Goal: Task Accomplishment & Management: Manage account settings

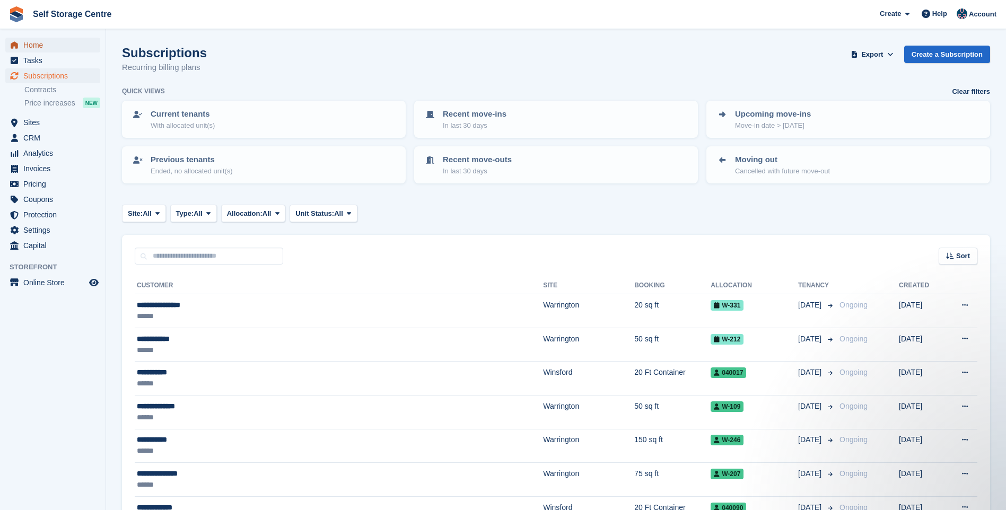
click at [37, 48] on span "Home" at bounding box center [55, 45] width 64 height 15
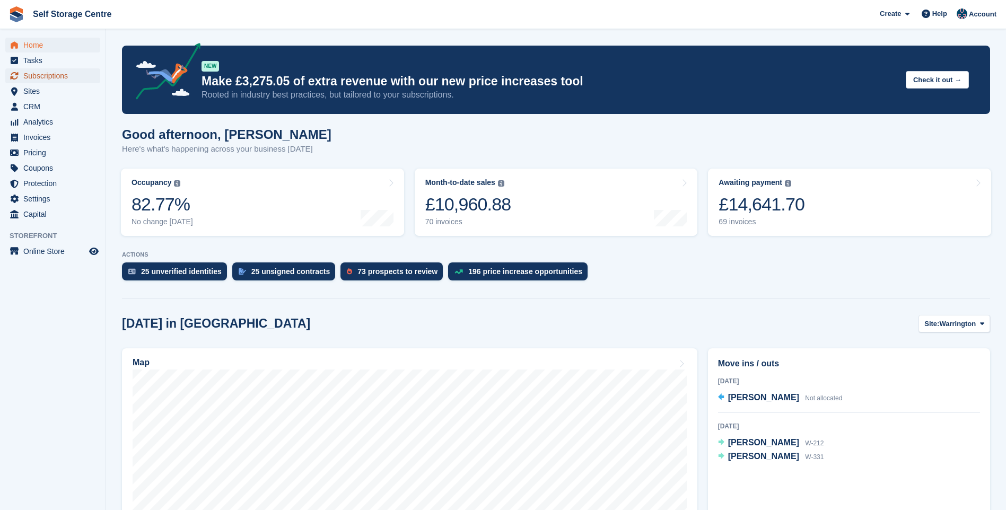
click at [41, 75] on span "Subscriptions" at bounding box center [55, 75] width 64 height 15
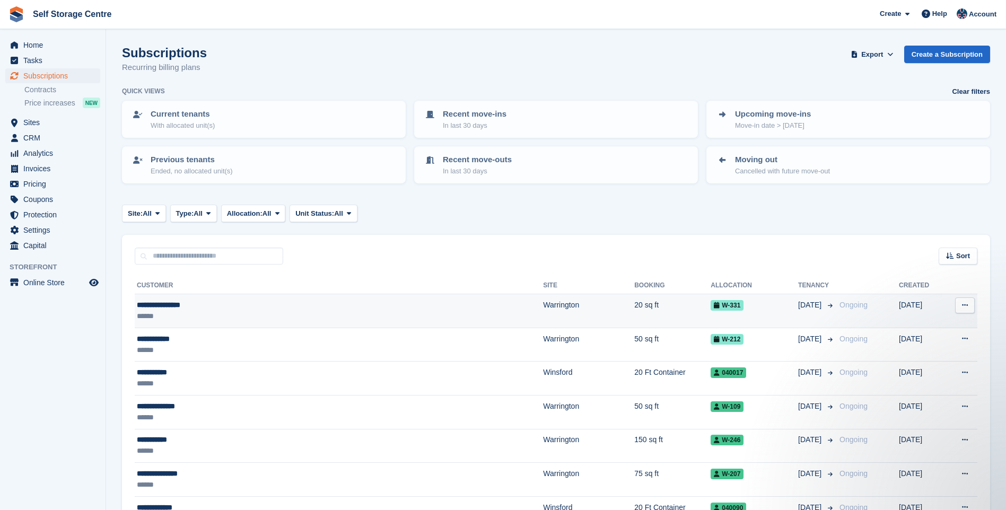
click at [183, 304] on div "**********" at bounding box center [273, 305] width 272 height 11
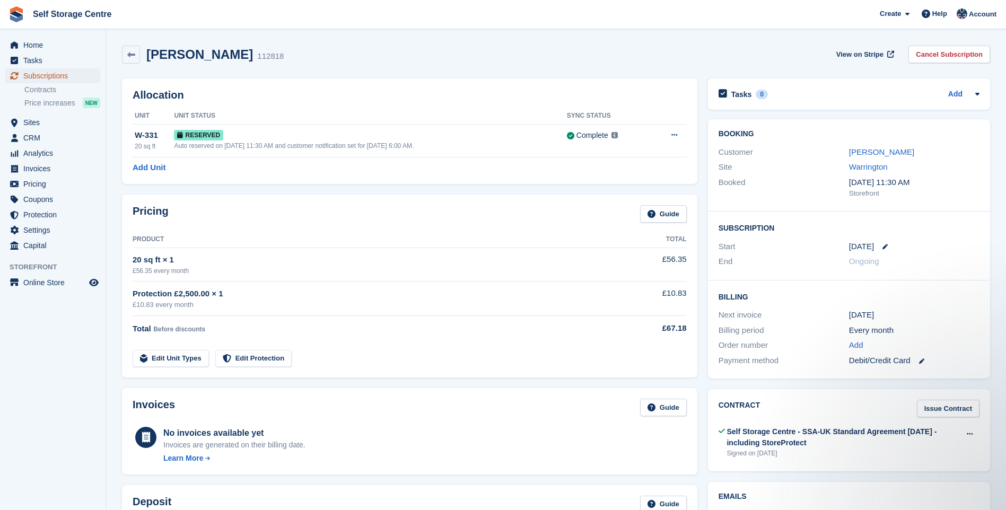
click at [33, 74] on span "Subscriptions" at bounding box center [55, 75] width 64 height 15
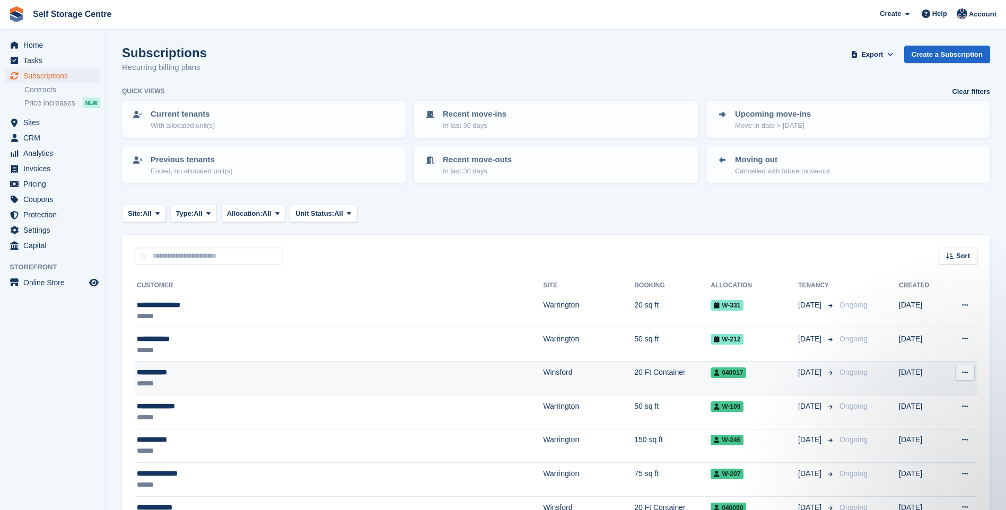
click at [282, 375] on div "**********" at bounding box center [273, 372] width 272 height 11
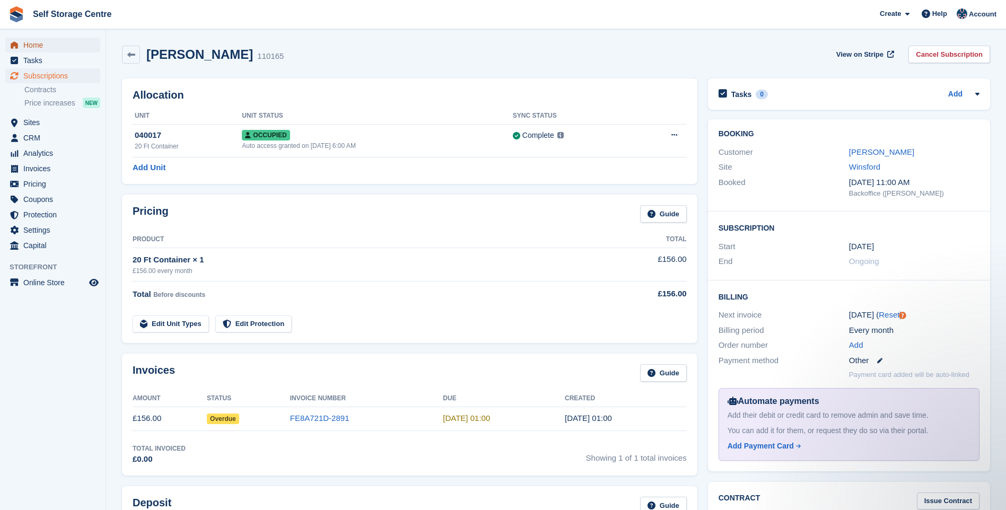
click at [37, 41] on span "Home" at bounding box center [55, 45] width 64 height 15
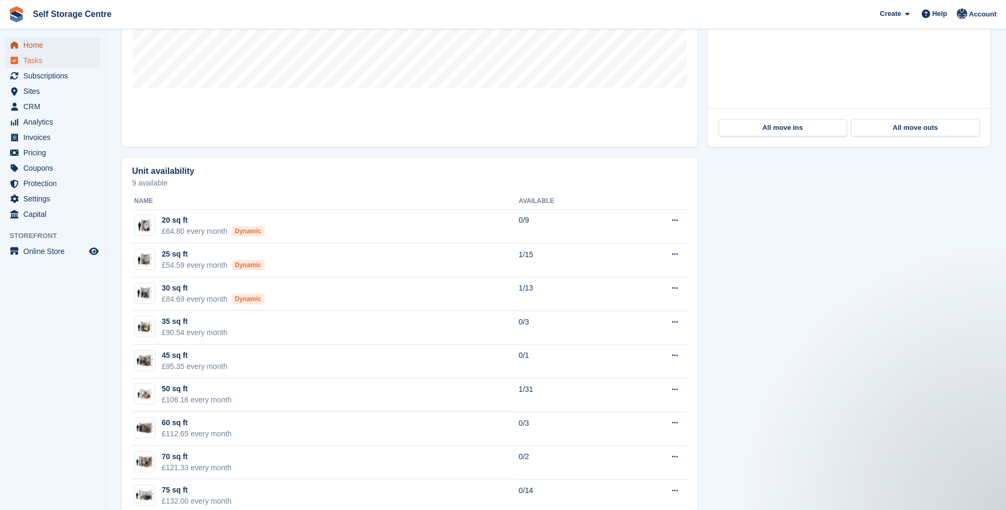
drag, startPoint x: 38, startPoint y: 48, endPoint x: 73, endPoint y: 65, distance: 38.9
click at [38, 48] on span "Home" at bounding box center [55, 45] width 64 height 15
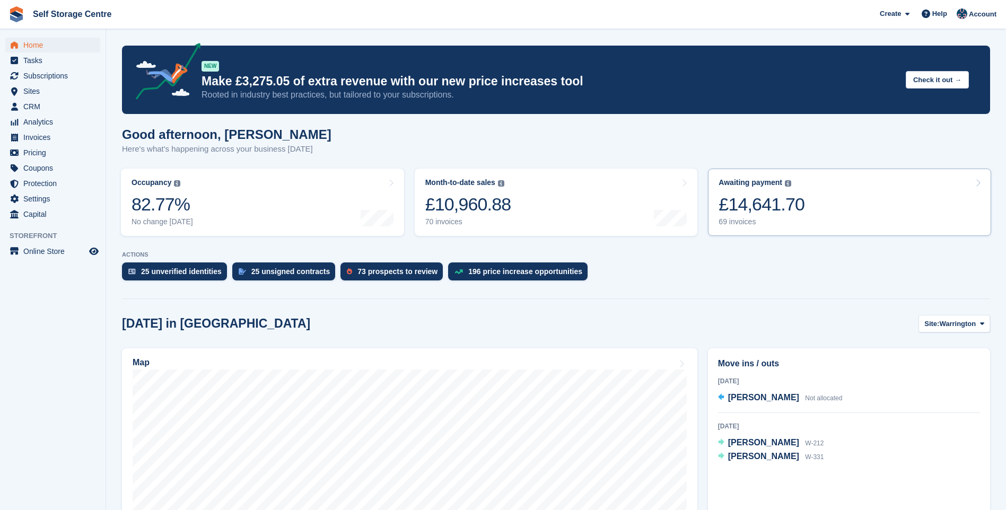
click at [891, 211] on link "Awaiting payment The total outstanding balance on all open invoices. £14,641.70…" at bounding box center [849, 202] width 283 height 67
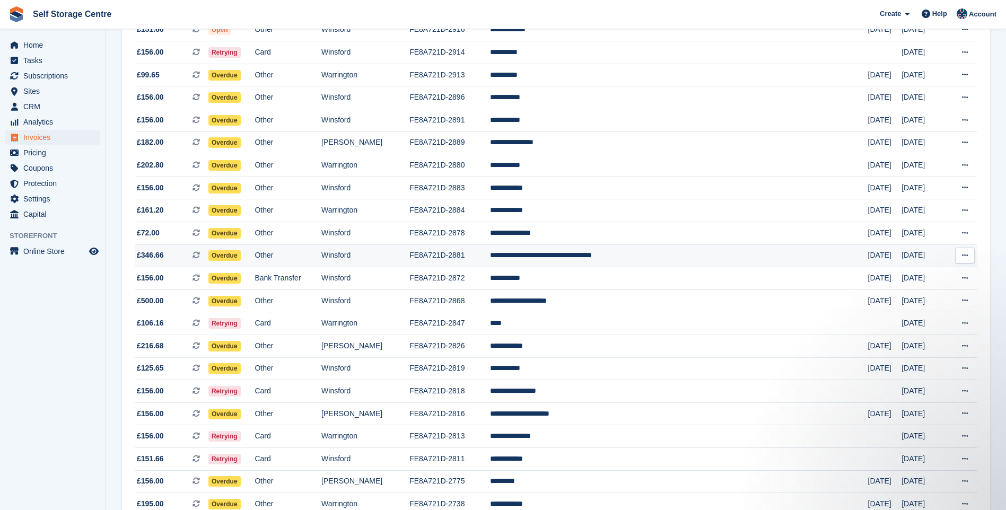
scroll to position [212, 0]
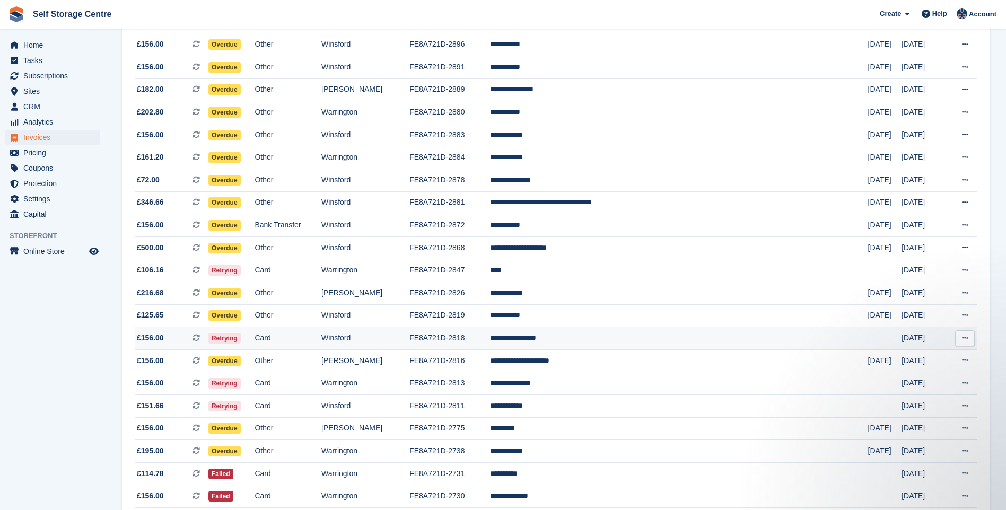
click at [622, 335] on td "**********" at bounding box center [679, 338] width 378 height 23
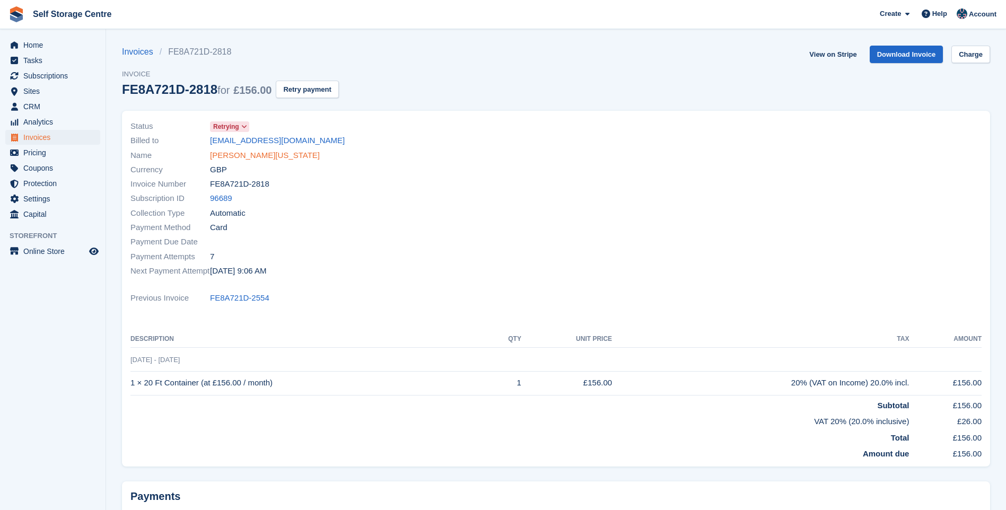
drag, startPoint x: 239, startPoint y: 154, endPoint x: 301, endPoint y: 164, distance: 63.4
click at [239, 154] on link "[PERSON_NAME][US_STATE]" at bounding box center [265, 156] width 110 height 12
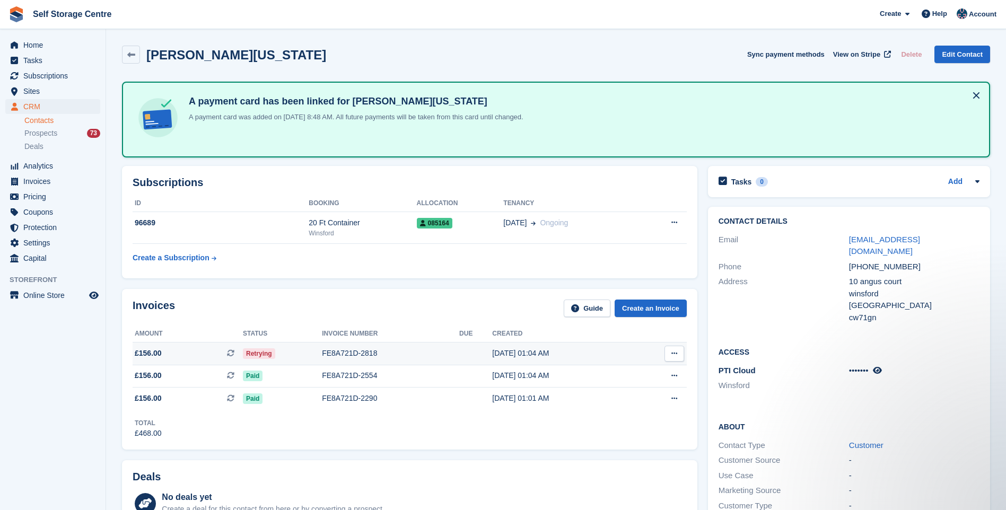
click at [353, 351] on div "FE8A721D-2818" at bounding box center [390, 353] width 137 height 11
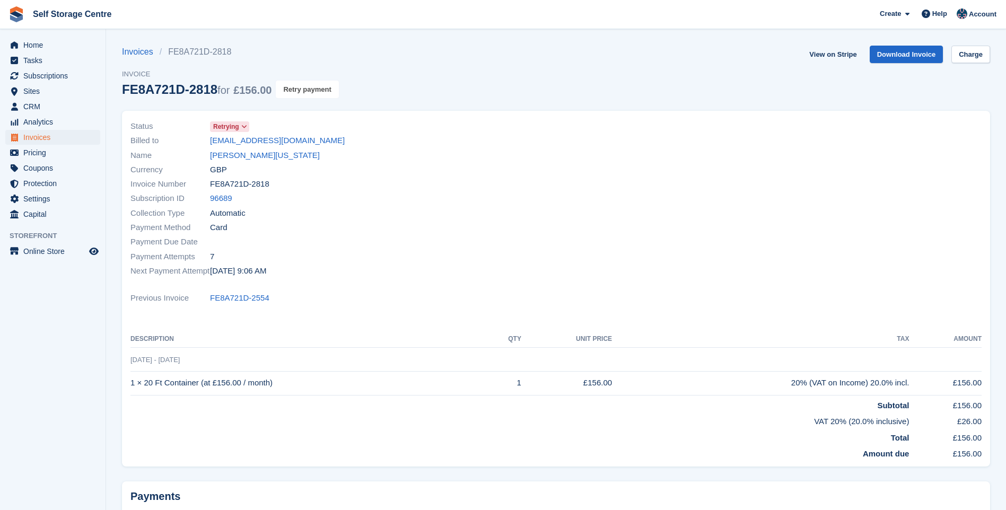
drag, startPoint x: 312, startPoint y: 88, endPoint x: 563, endPoint y: 46, distance: 254.9
click at [314, 88] on button "Retry payment" at bounding box center [307, 90] width 63 height 18
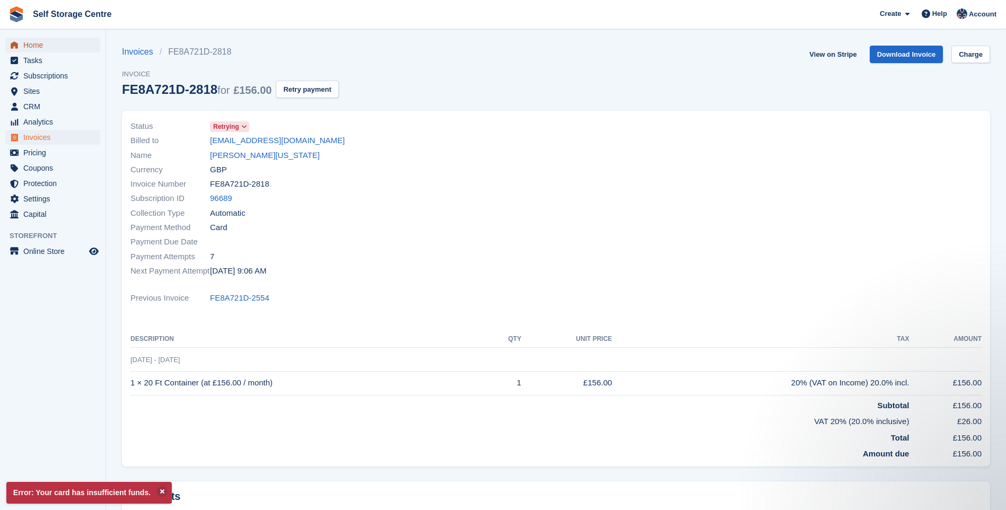
click at [30, 43] on span "Home" at bounding box center [55, 45] width 64 height 15
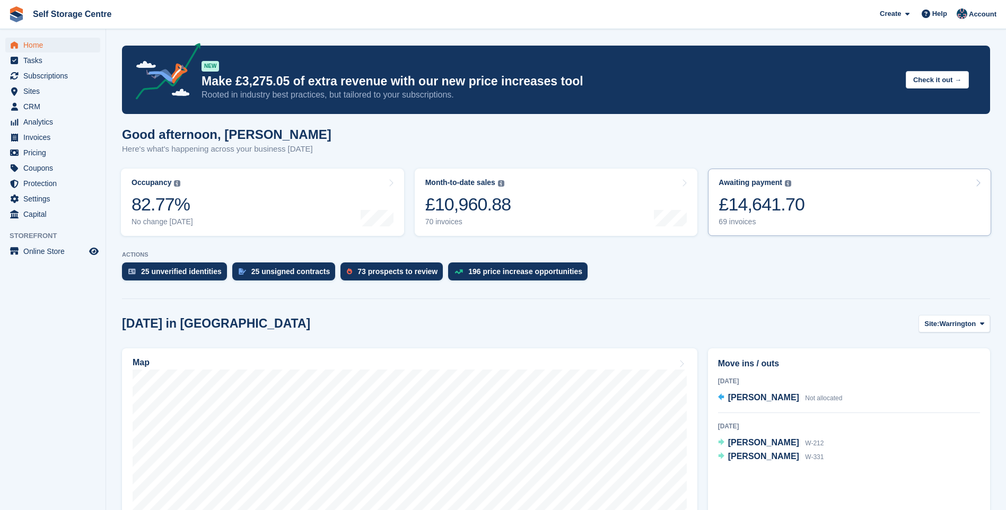
click at [781, 201] on div "£14,641.70" at bounding box center [762, 205] width 86 height 22
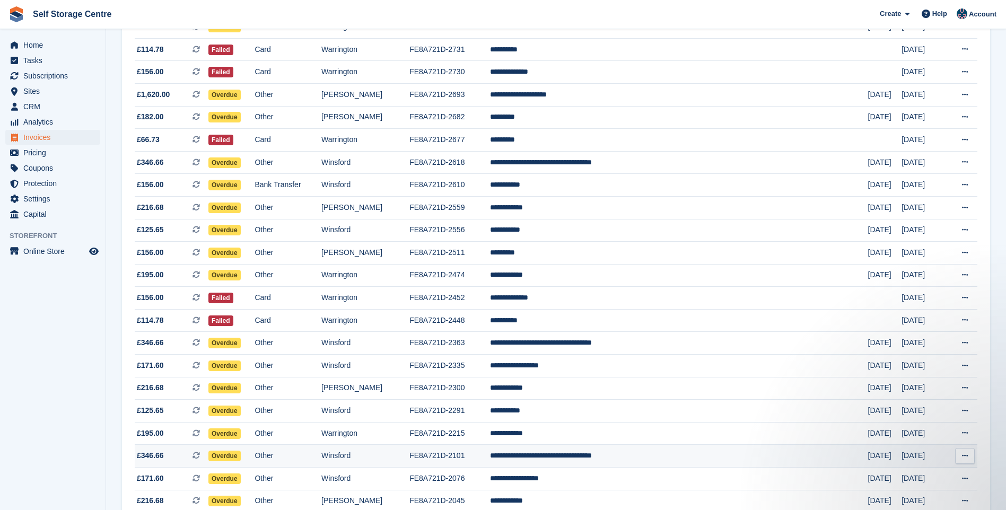
scroll to position [584, 0]
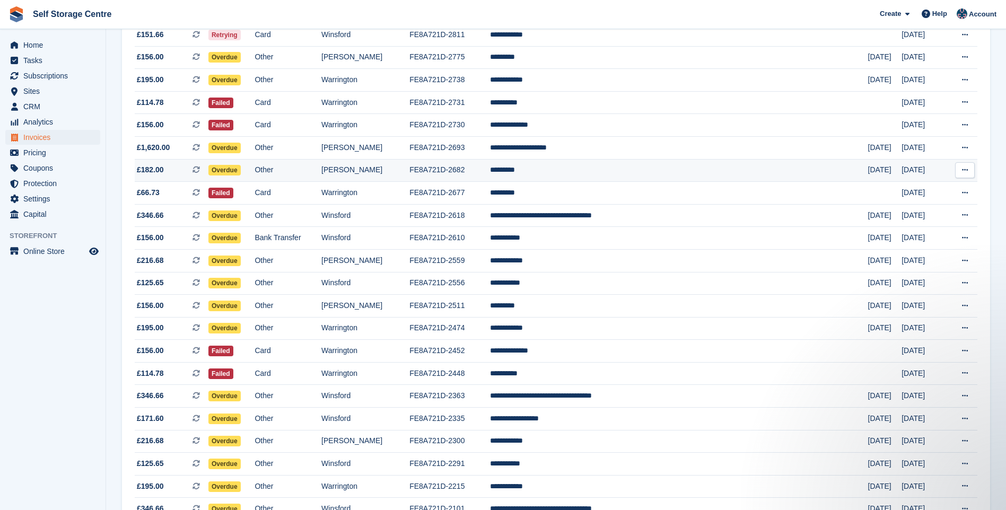
click at [490, 173] on td "FE8A721D-2682" at bounding box center [450, 170] width 81 height 23
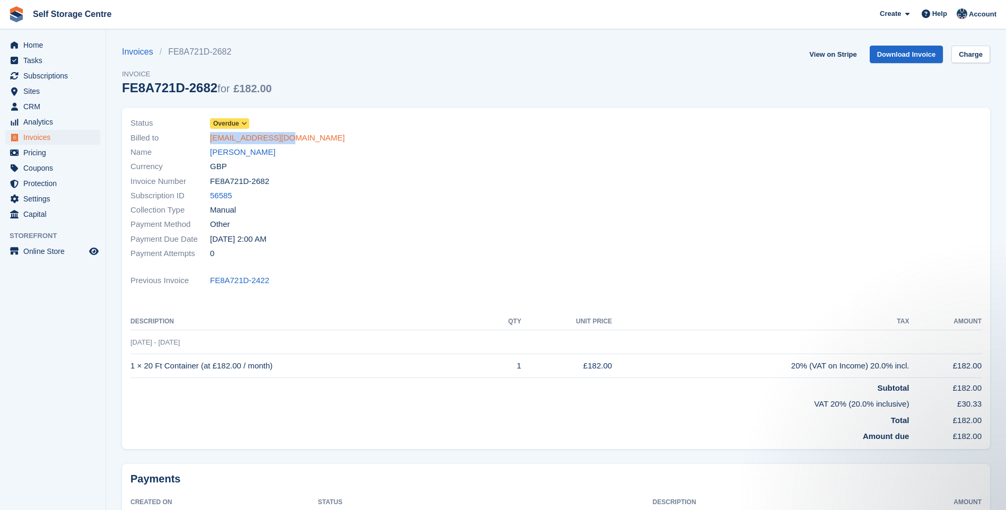
drag, startPoint x: 285, startPoint y: 138, endPoint x: 211, endPoint y: 143, distance: 74.5
click at [211, 143] on div "Billed to kaine95@icloud.com" at bounding box center [340, 137] width 420 height 14
drag, startPoint x: 211, startPoint y: 143, endPoint x: 222, endPoint y: 141, distance: 11.3
copy link "kaine95@icloud.com"
click at [224, 153] on link "Kane Ford" at bounding box center [242, 152] width 65 height 12
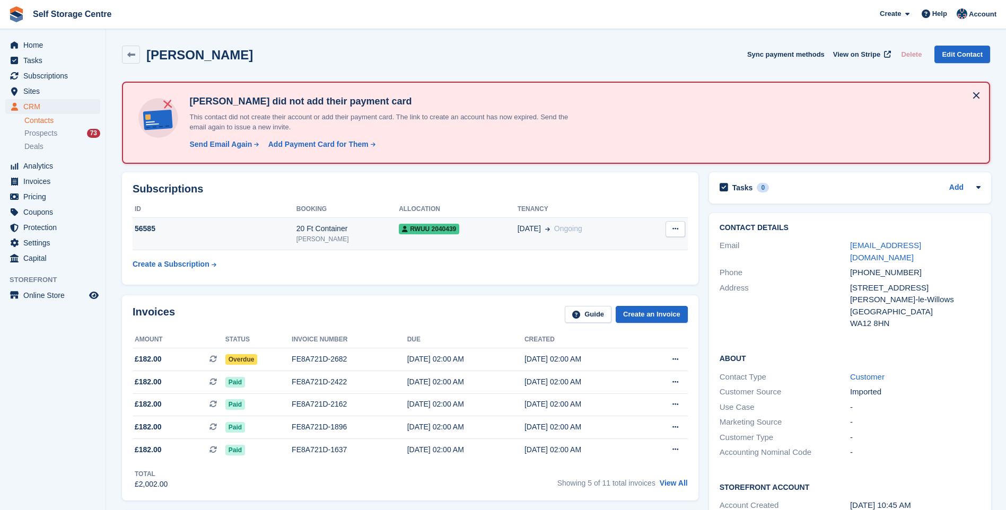
click at [668, 225] on button at bounding box center [676, 229] width 20 height 16
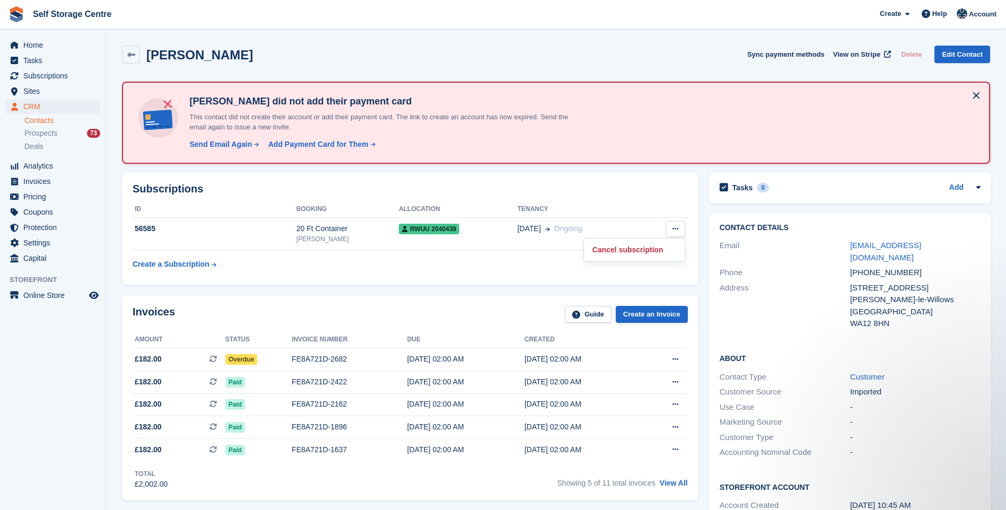
click at [518, 260] on table "ID Booking Allocation Tenancy 56585 20 Ft Container Arley RWUU 2040439 11 Nov O…" at bounding box center [410, 237] width 555 height 73
click at [37, 43] on span "Home" at bounding box center [55, 45] width 64 height 15
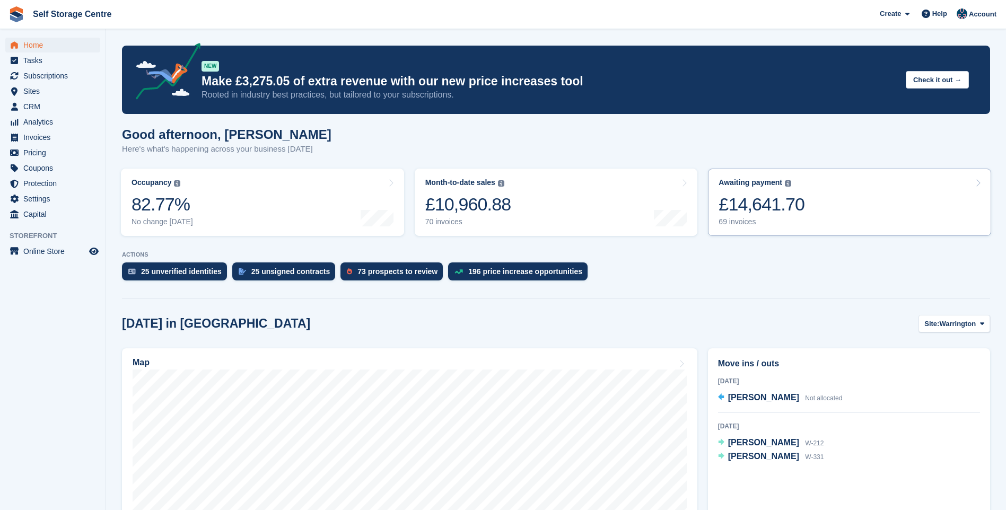
click at [828, 210] on link "Awaiting payment The total outstanding balance on all open invoices. £14,641.70…" at bounding box center [849, 202] width 283 height 67
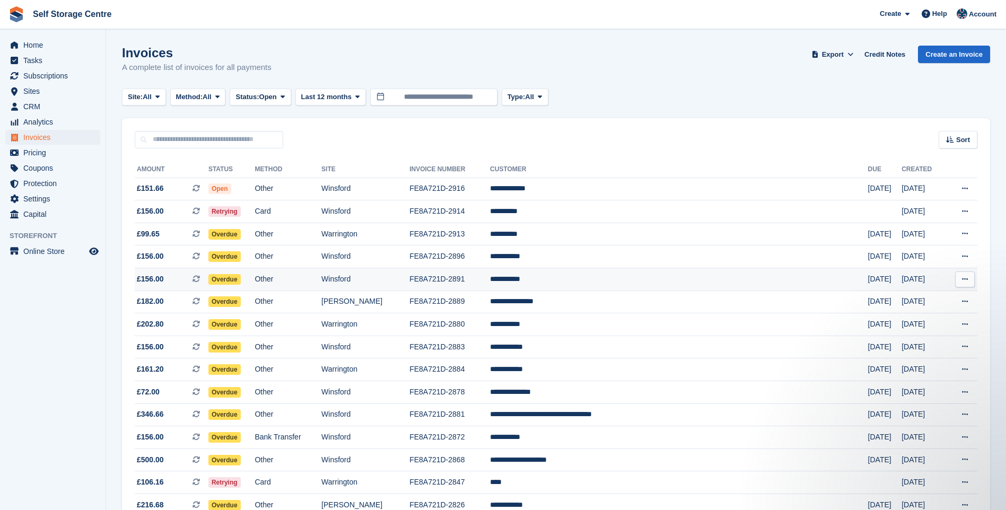
click at [610, 278] on td "**********" at bounding box center [679, 279] width 378 height 23
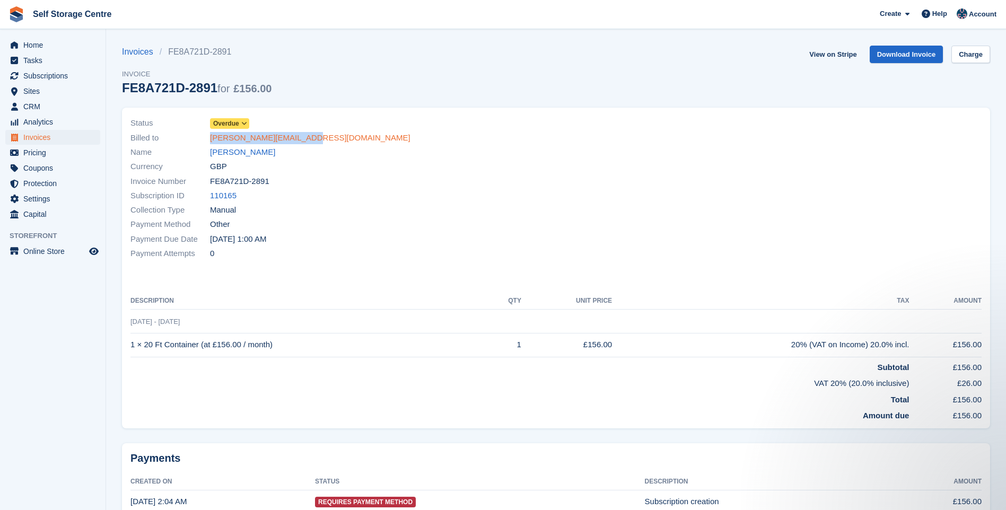
drag, startPoint x: 303, startPoint y: 139, endPoint x: 211, endPoint y: 141, distance: 91.8
click at [211, 141] on div "Billed to [PERSON_NAME][EMAIL_ADDRESS][DOMAIN_NAME]" at bounding box center [340, 137] width 420 height 14
drag, startPoint x: 211, startPoint y: 141, endPoint x: 225, endPoint y: 137, distance: 14.8
copy link "andrew.gill27@gmail.com"
click at [51, 44] on span "Home" at bounding box center [55, 45] width 64 height 15
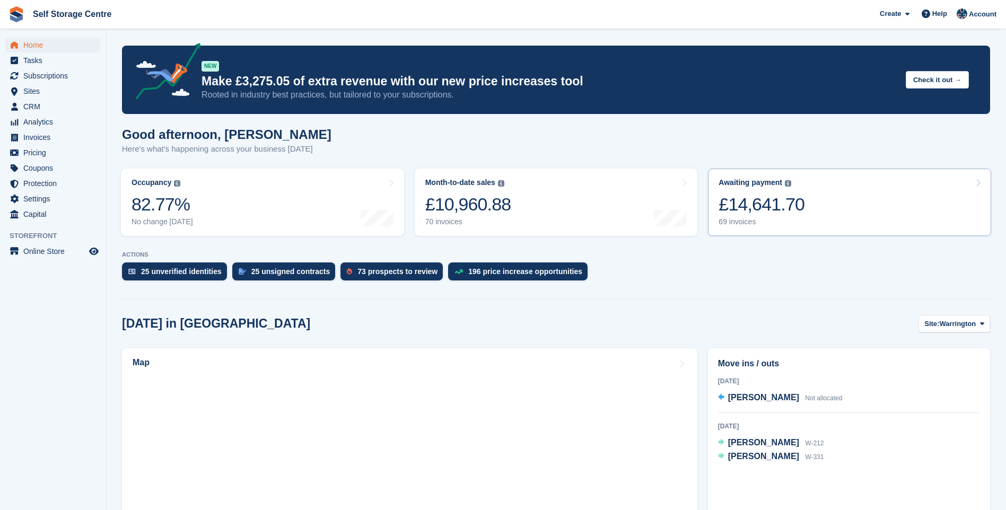
click at [855, 195] on link "Awaiting payment The total outstanding balance on all open invoices. £14,641.70…" at bounding box center [849, 202] width 283 height 67
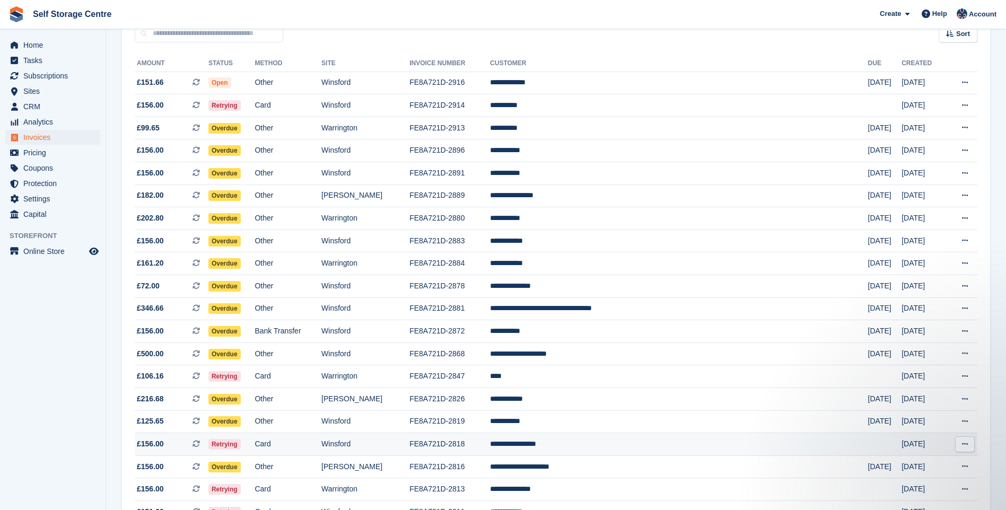
click at [614, 443] on td "**********" at bounding box center [679, 444] width 378 height 23
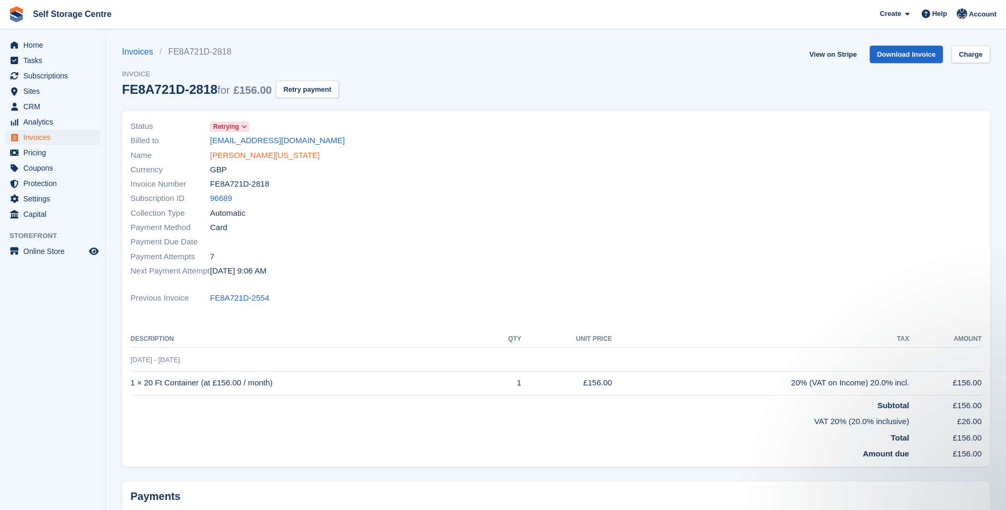
click at [264, 154] on link "Andrew Washington" at bounding box center [265, 156] width 110 height 12
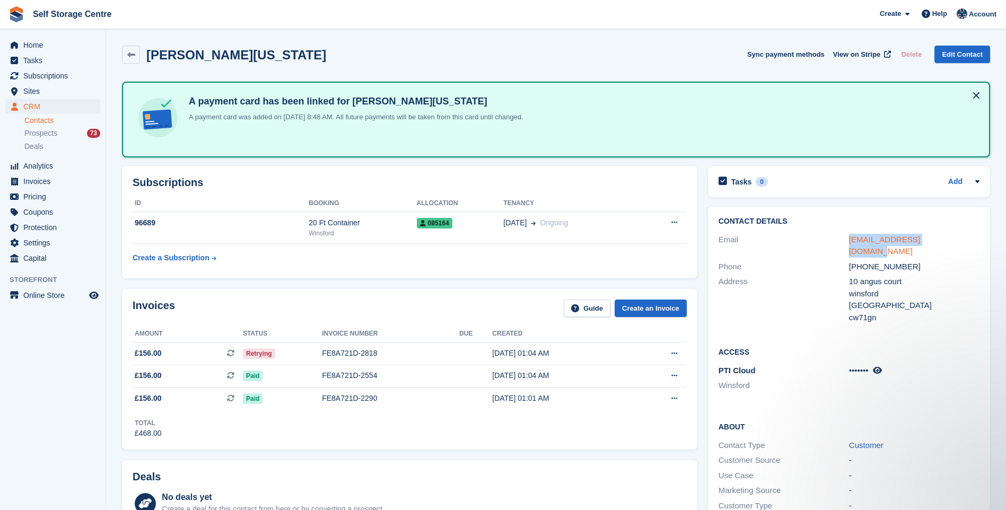
drag, startPoint x: 953, startPoint y: 237, endPoint x: 850, endPoint y: 239, distance: 102.9
click at [850, 239] on div "wishwash3475@icloud.com" at bounding box center [914, 246] width 130 height 24
drag, startPoint x: 850, startPoint y: 239, endPoint x: 860, endPoint y: 237, distance: 10.9
drag, startPoint x: 860, startPoint y: 237, endPoint x: 816, endPoint y: 220, distance: 47.0
click at [806, 222] on h2 "Contact Details" at bounding box center [849, 221] width 261 height 8
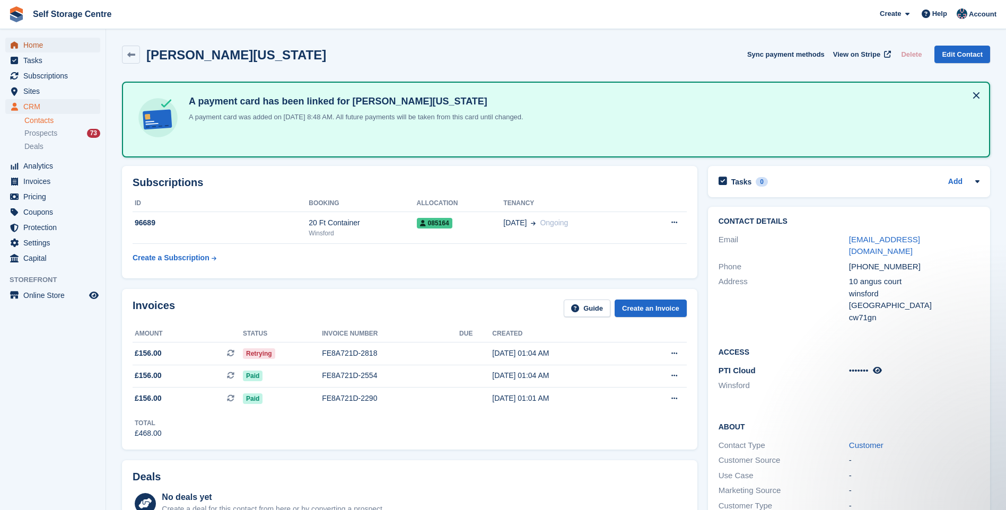
click at [38, 44] on span "Home" at bounding box center [55, 45] width 64 height 15
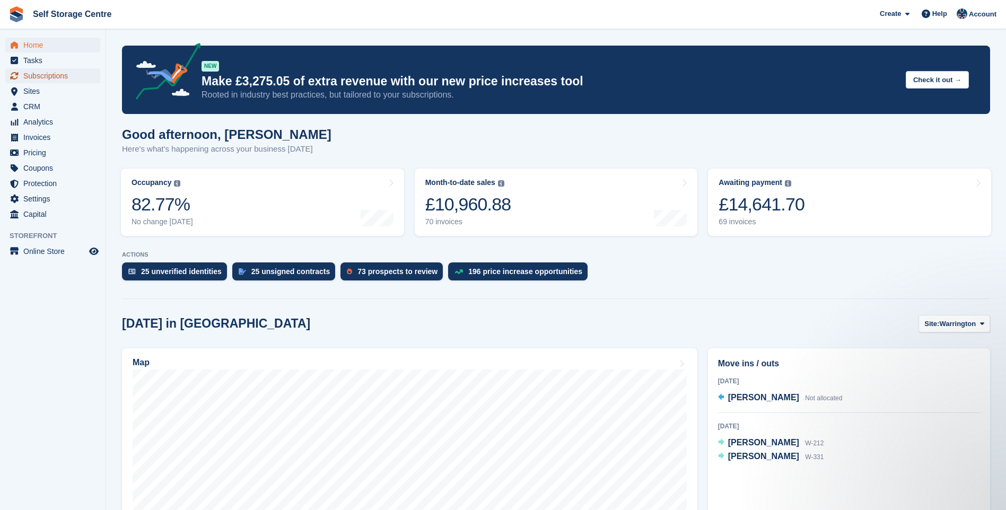
click at [59, 76] on span "Subscriptions" at bounding box center [55, 75] width 64 height 15
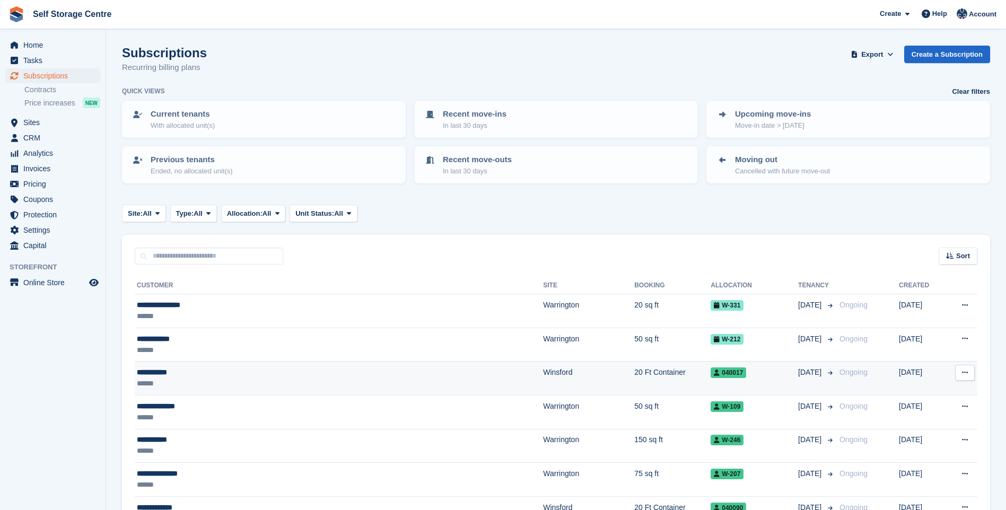
click at [235, 386] on div "******" at bounding box center [273, 383] width 272 height 11
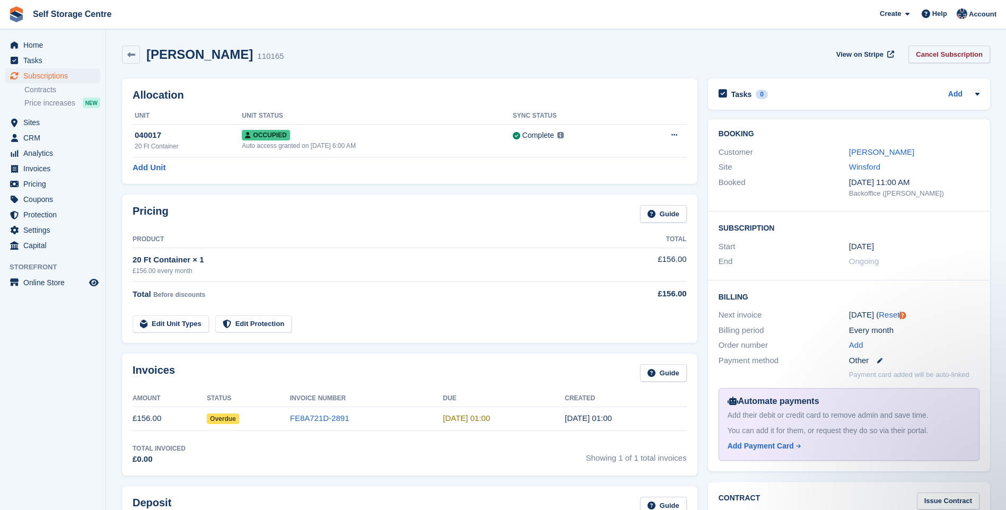
click at [946, 51] on link "Cancel Subscription" at bounding box center [950, 55] width 82 height 18
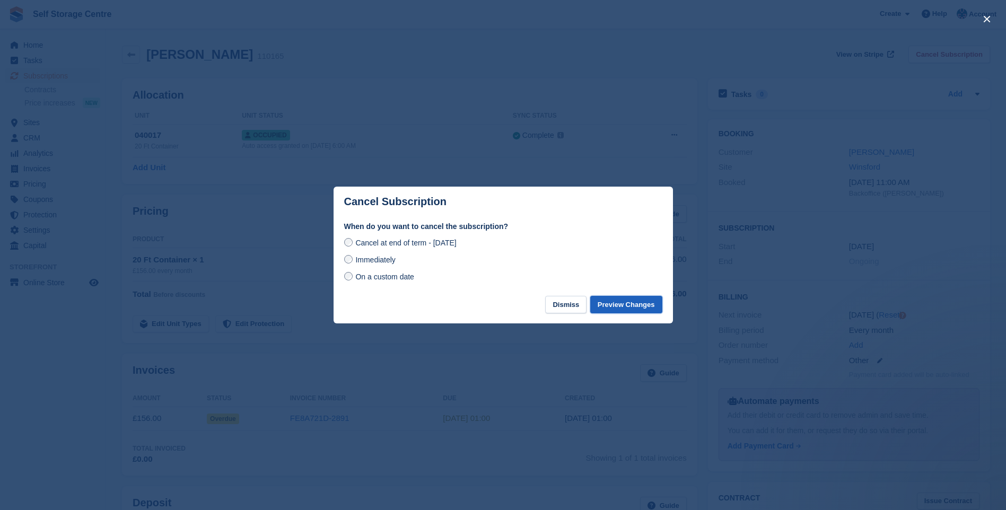
click at [625, 308] on button "Preview Changes" at bounding box center [626, 305] width 72 height 18
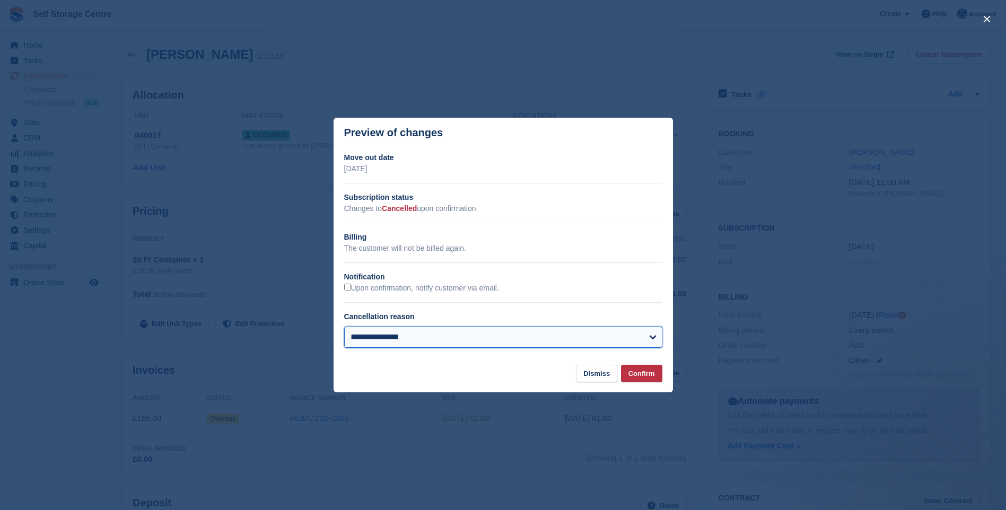
click at [441, 334] on select "**********" at bounding box center [503, 337] width 318 height 21
select select "**********"
click at [344, 328] on select "**********" at bounding box center [503, 337] width 318 height 21
click at [645, 371] on button "Confirm" at bounding box center [641, 374] width 41 height 18
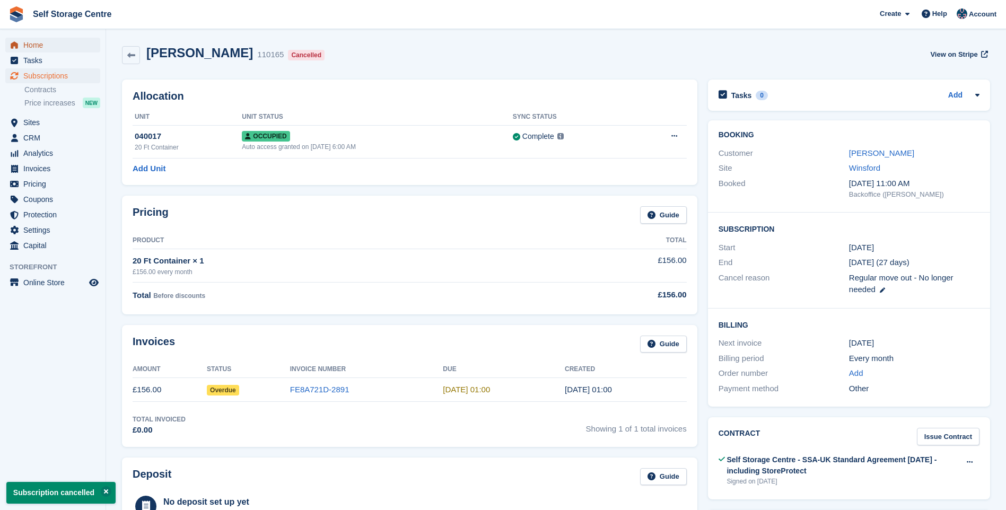
click at [59, 45] on span "Home" at bounding box center [55, 45] width 64 height 15
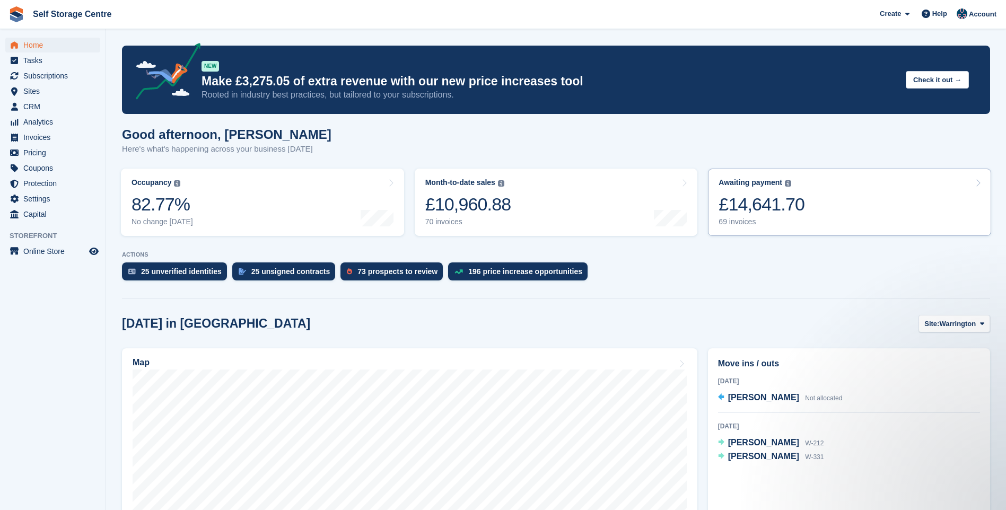
click at [813, 193] on link "Awaiting payment The total outstanding balance on all open invoices. £14,641.70…" at bounding box center [849, 202] width 283 height 67
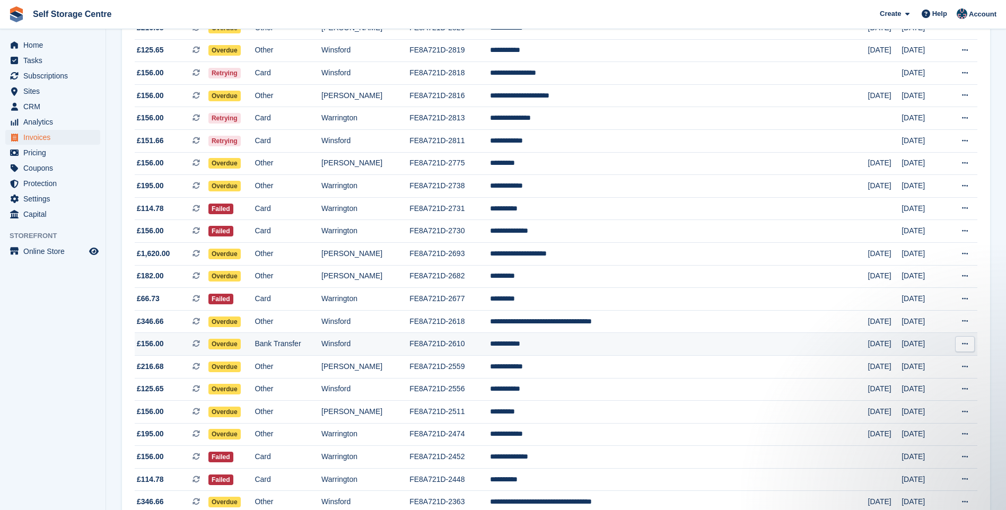
scroll to position [530, 0]
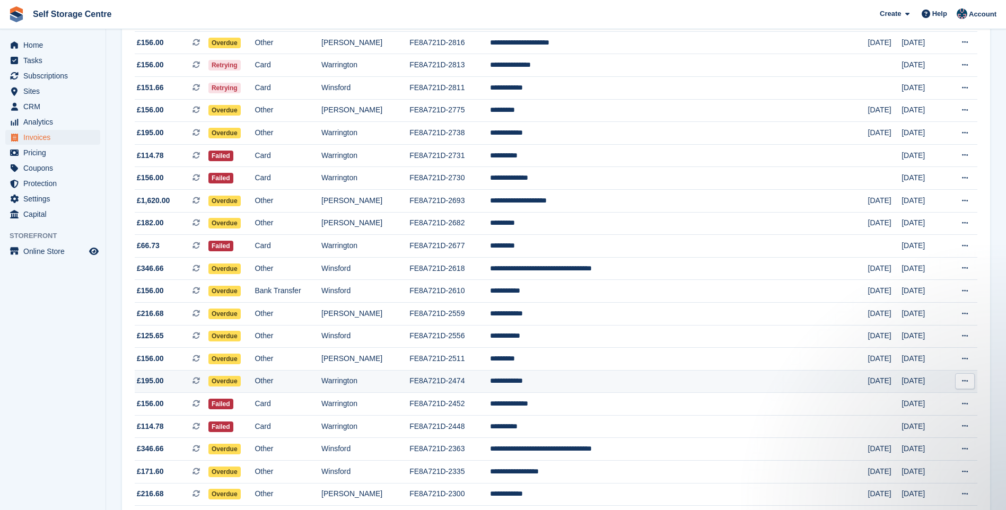
click at [594, 377] on td "**********" at bounding box center [679, 381] width 378 height 23
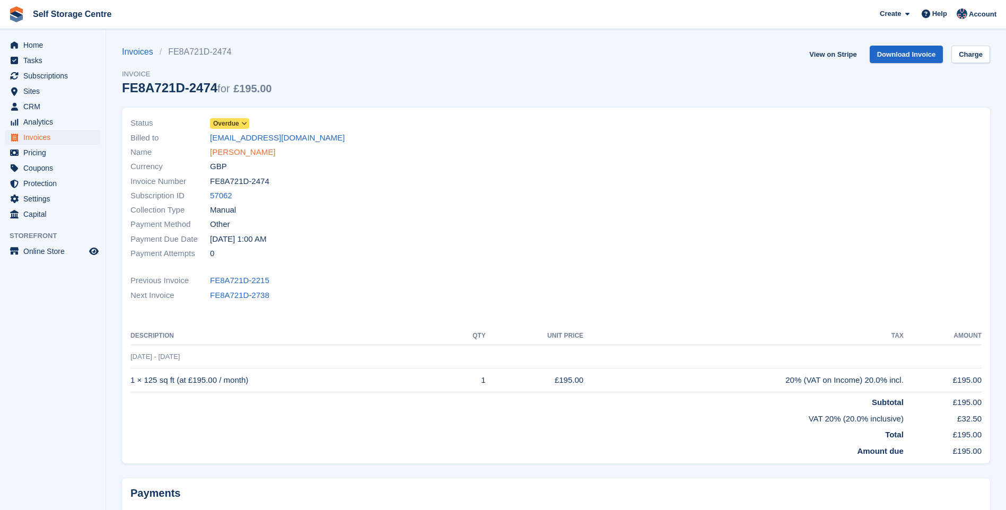
click at [241, 152] on link "Debra Picken" at bounding box center [242, 152] width 65 height 12
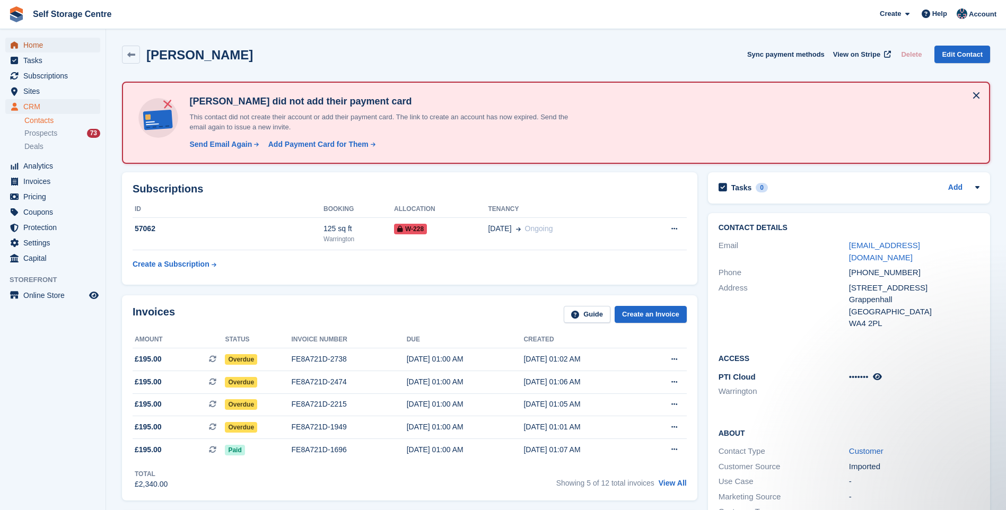
click at [42, 42] on span "Home" at bounding box center [55, 45] width 64 height 15
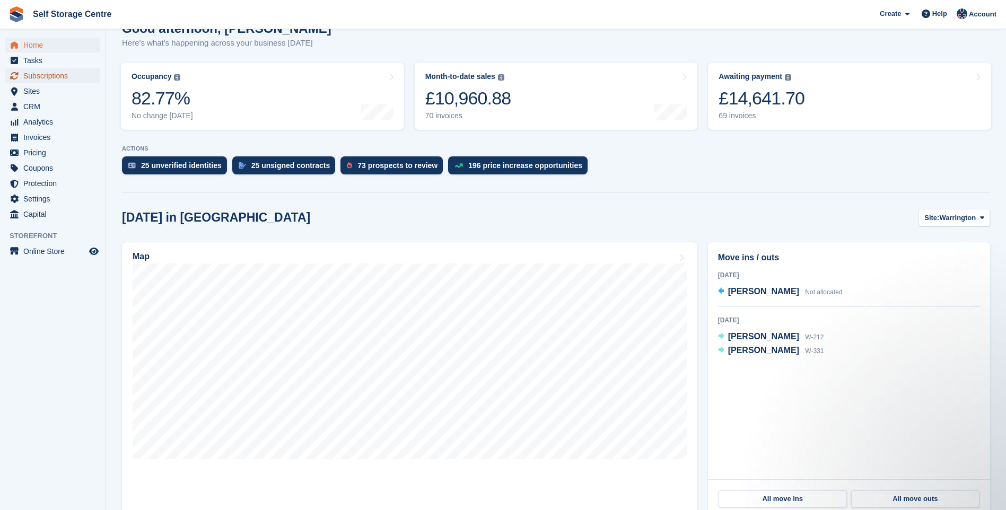
drag, startPoint x: 39, startPoint y: 73, endPoint x: 54, endPoint y: 76, distance: 15.1
click at [39, 74] on span "Subscriptions" at bounding box center [55, 75] width 64 height 15
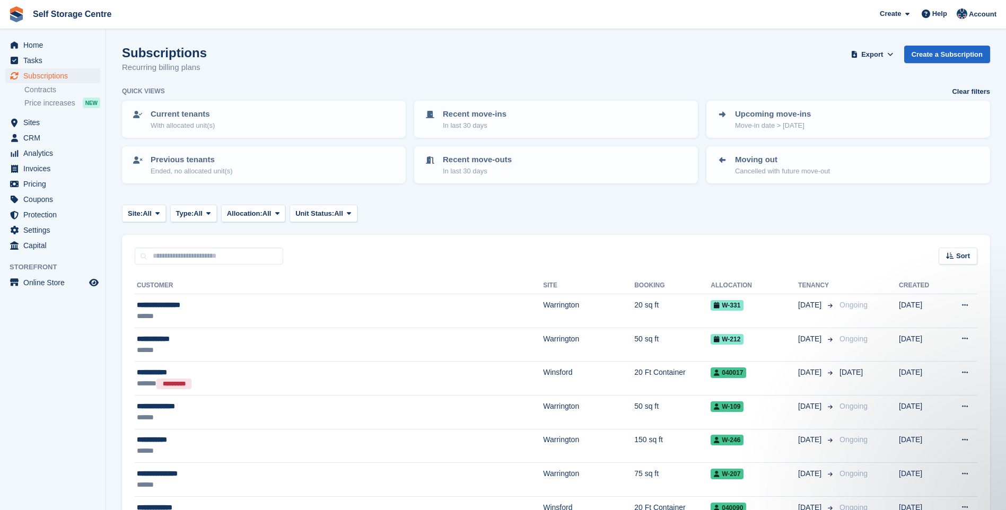
drag, startPoint x: 71, startPoint y: 505, endPoint x: 68, endPoint y: 514, distance: 9.3
click at [68, 510] on html "Self Storage Centre Create Subscription Invoice Contact Deal Discount Page Help…" at bounding box center [503, 255] width 1006 height 510
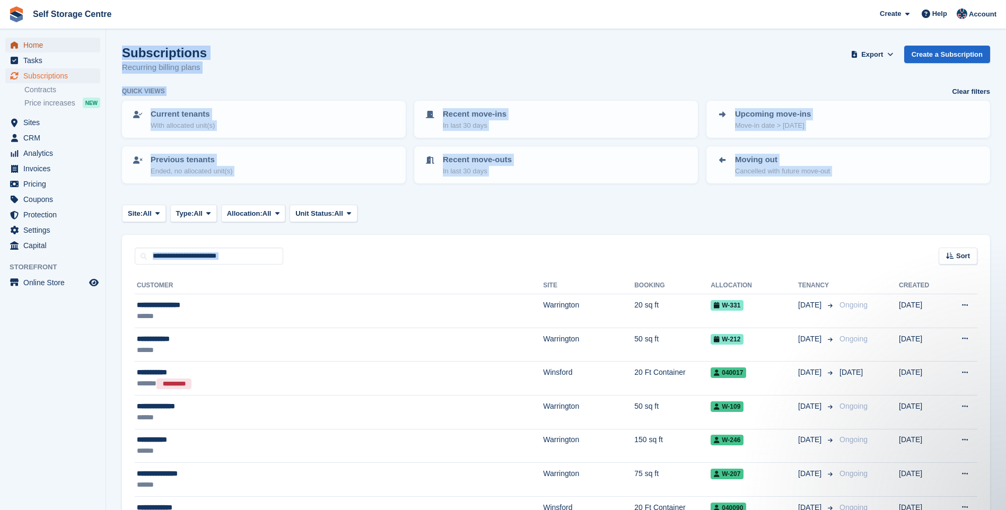
click at [43, 42] on span "Home" at bounding box center [55, 45] width 64 height 15
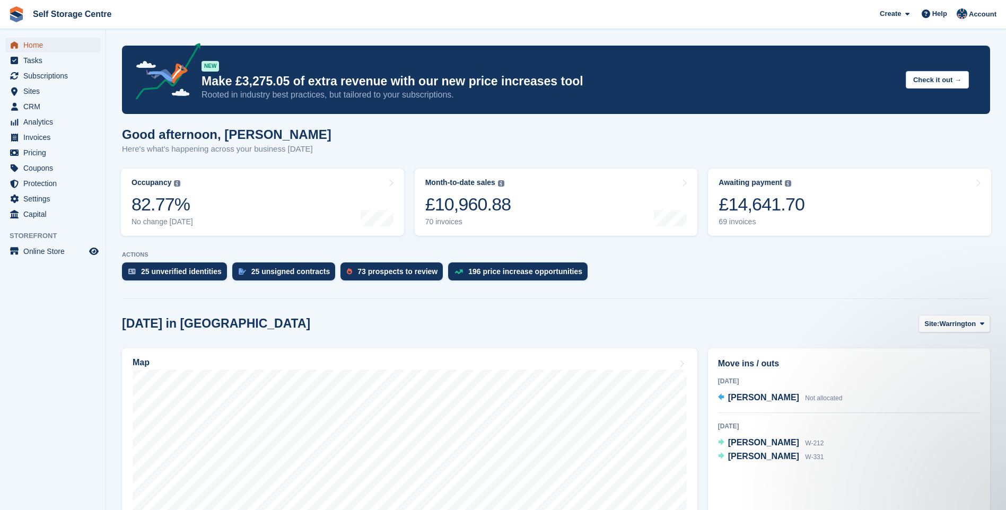
click at [26, 47] on span "Home" at bounding box center [55, 45] width 64 height 15
click at [41, 92] on span "Sites" at bounding box center [55, 91] width 64 height 15
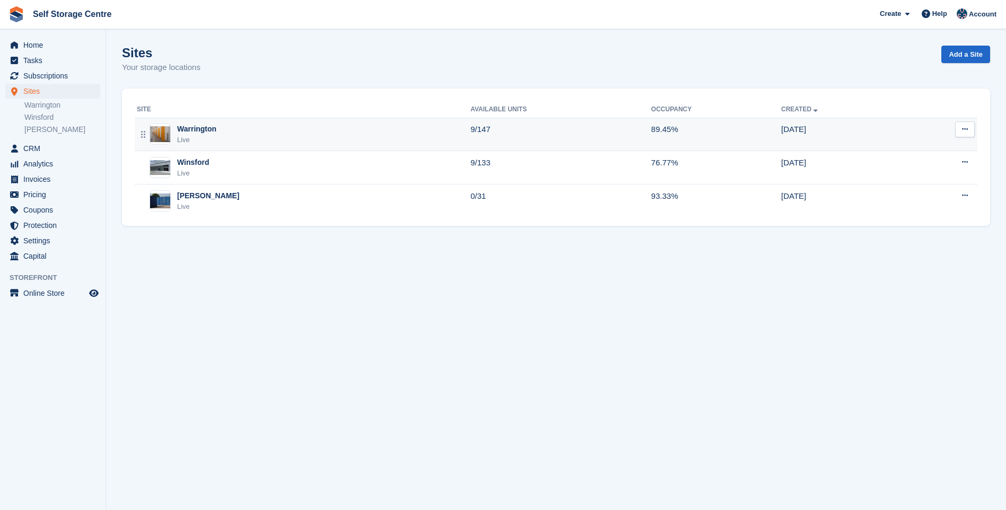
click at [235, 136] on div "Warrington Live" at bounding box center [304, 135] width 334 height 22
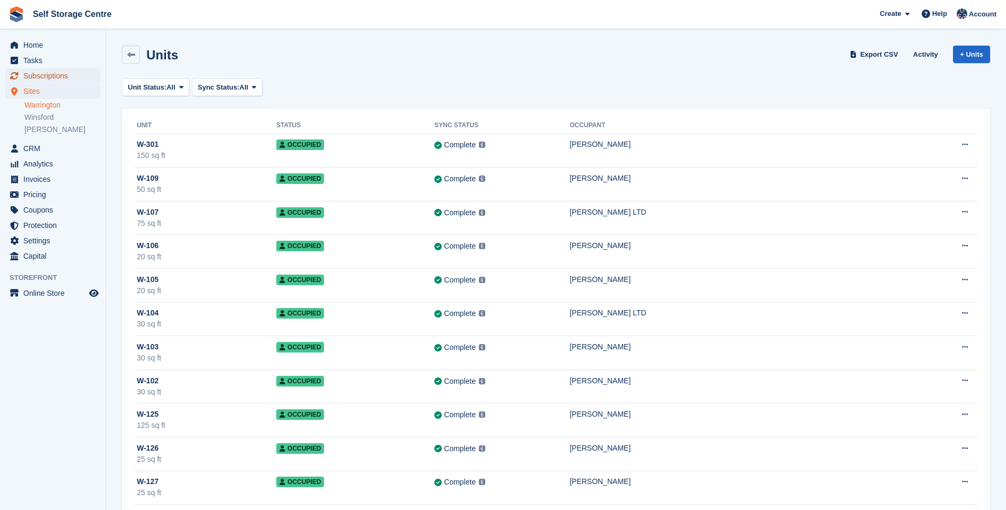
click at [38, 71] on span "Subscriptions" at bounding box center [55, 75] width 64 height 15
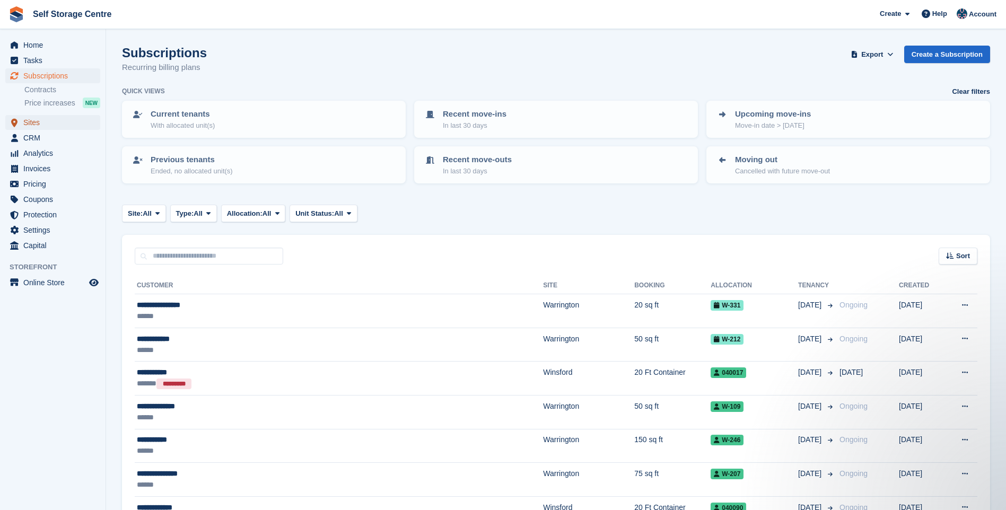
click at [41, 122] on span "Sites" at bounding box center [55, 122] width 64 height 15
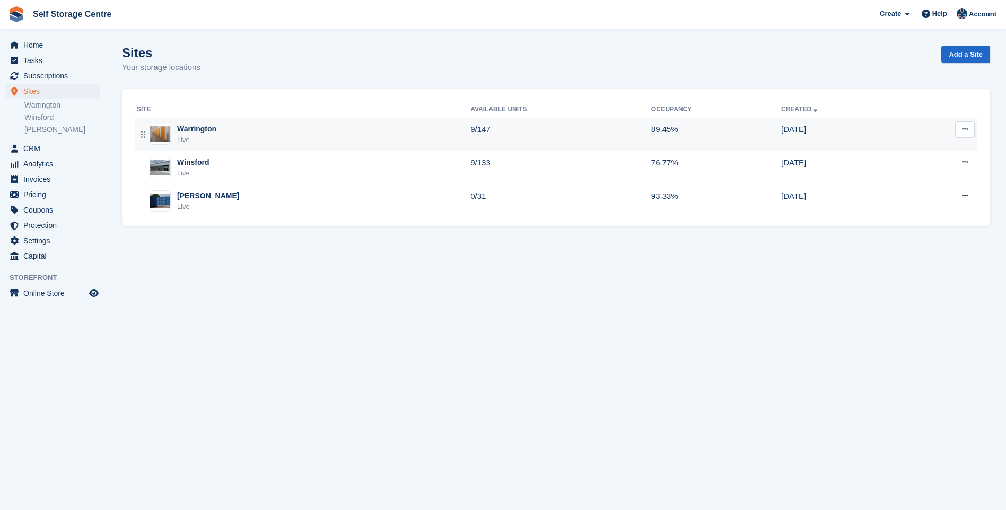
click at [304, 133] on div "Warrington Live" at bounding box center [304, 135] width 334 height 22
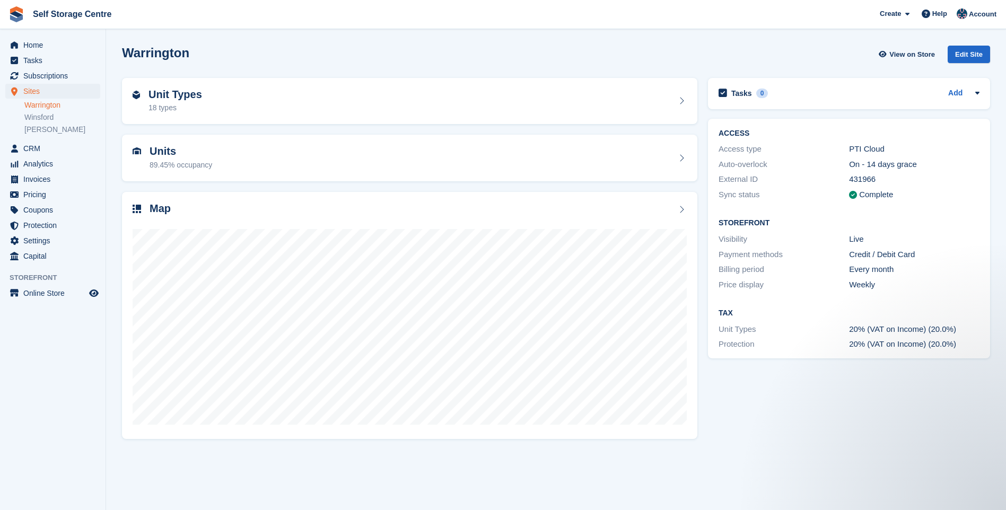
click at [33, 106] on link "Warrington" at bounding box center [62, 105] width 76 height 10
click at [50, 102] on link "Warrington" at bounding box center [62, 105] width 76 height 10
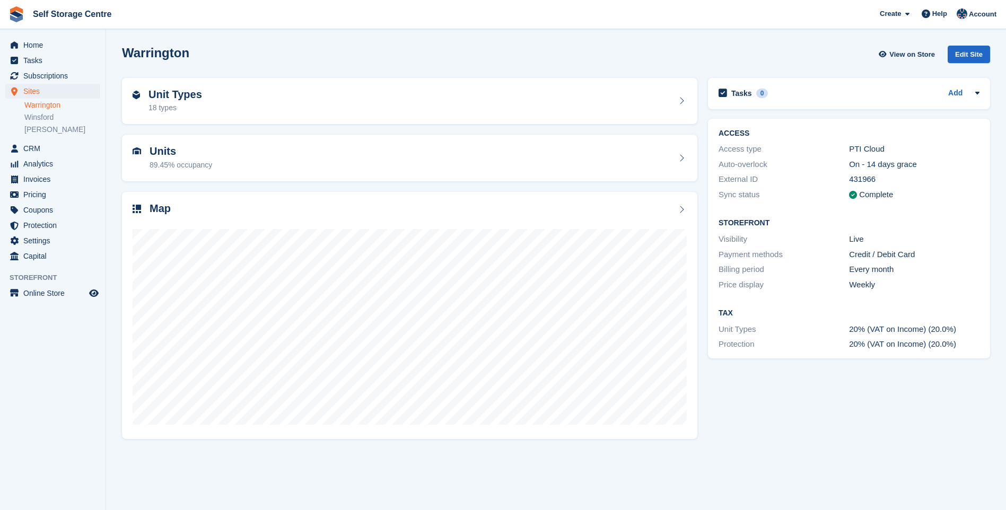
click at [277, 161] on div "Units 89.45% occupancy" at bounding box center [410, 157] width 554 height 25
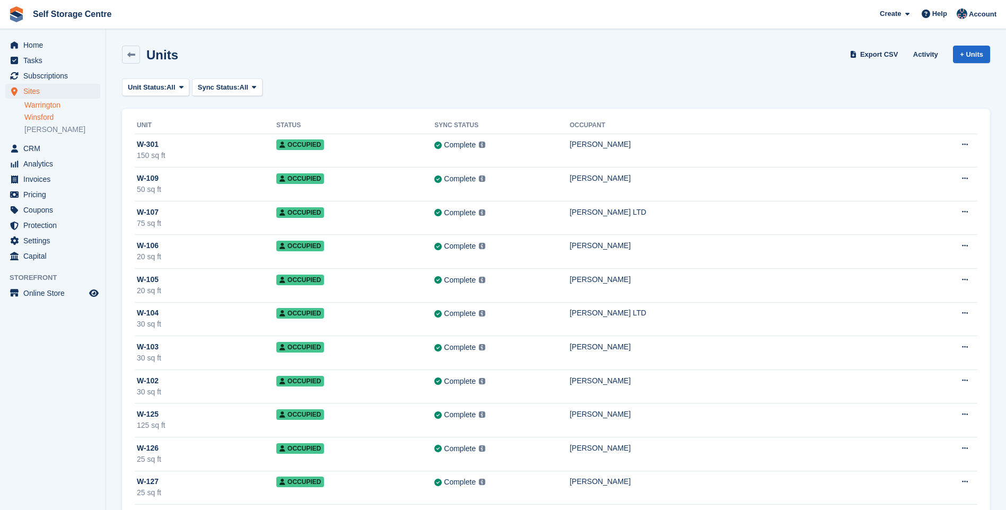
click at [45, 121] on link "Winsford" at bounding box center [62, 117] width 76 height 10
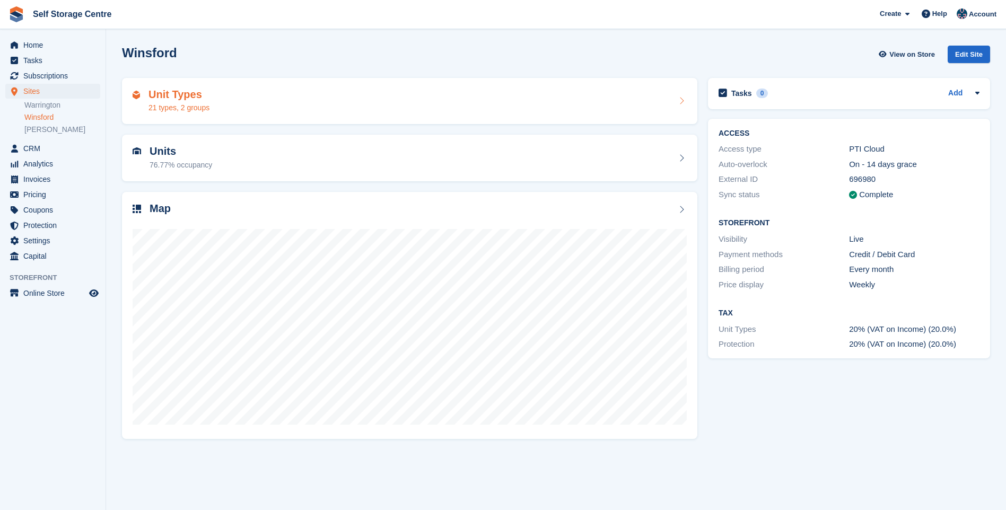
click at [301, 103] on div "Unit Types 21 types, 2 groups" at bounding box center [410, 101] width 554 height 25
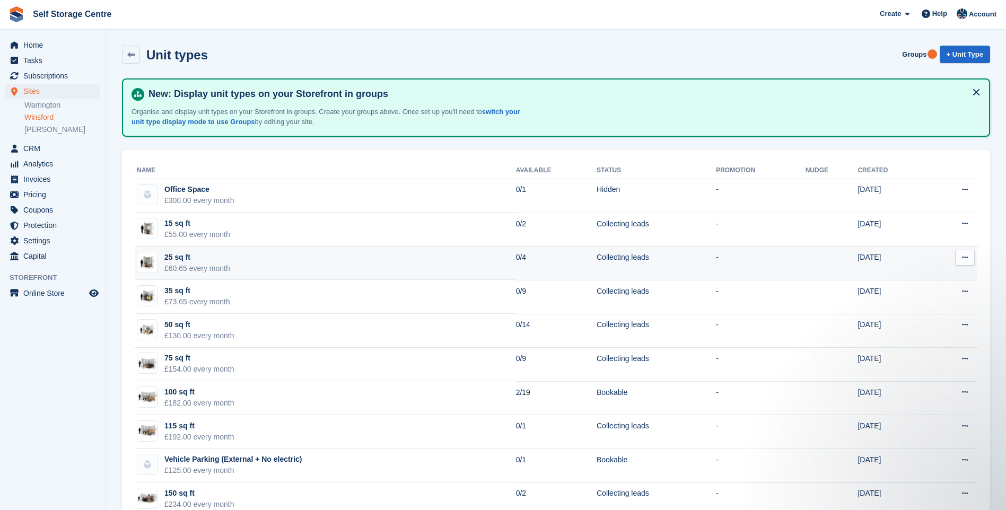
scroll to position [53, 0]
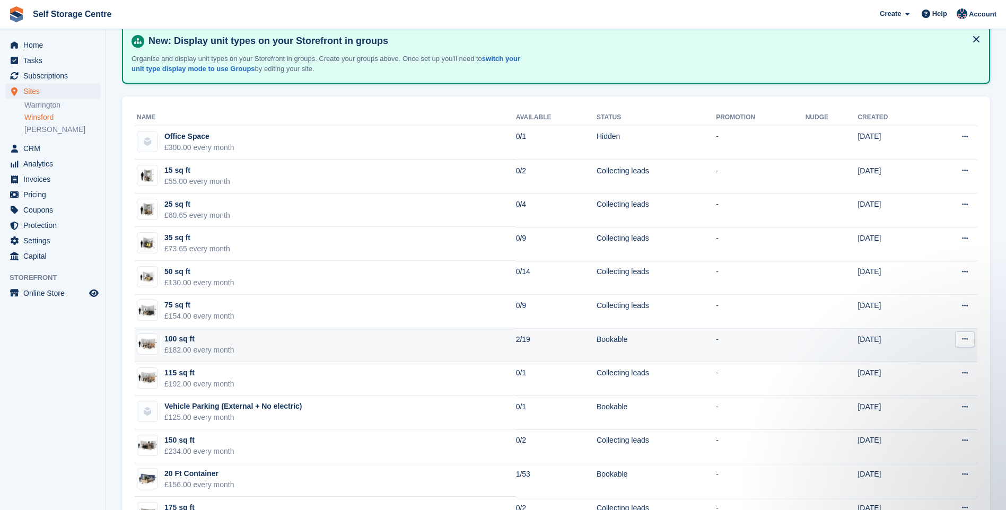
click at [418, 350] on td "100 sq ft £182.00 every month" at bounding box center [325, 345] width 381 height 34
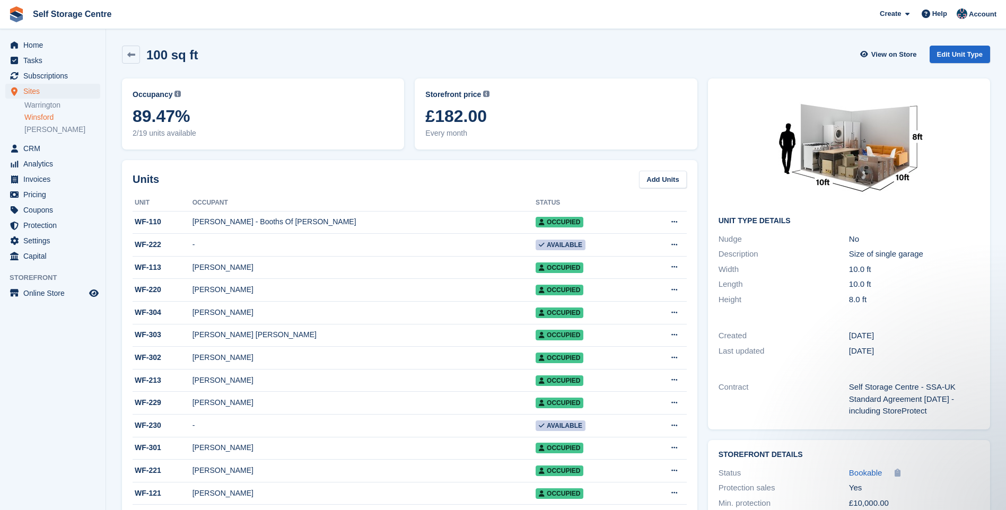
click at [39, 117] on link "Winsford" at bounding box center [62, 117] width 76 height 10
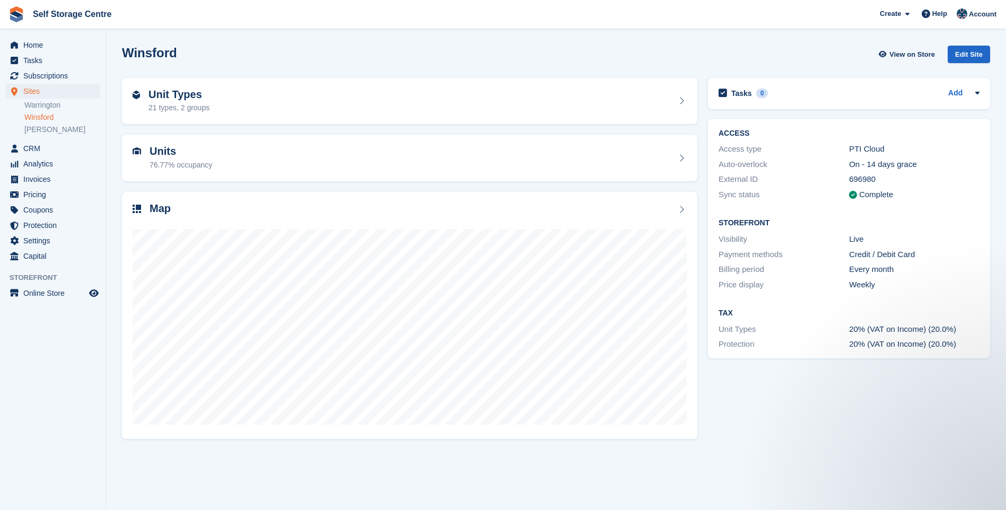
click at [54, 115] on link "Winsford" at bounding box center [62, 117] width 76 height 10
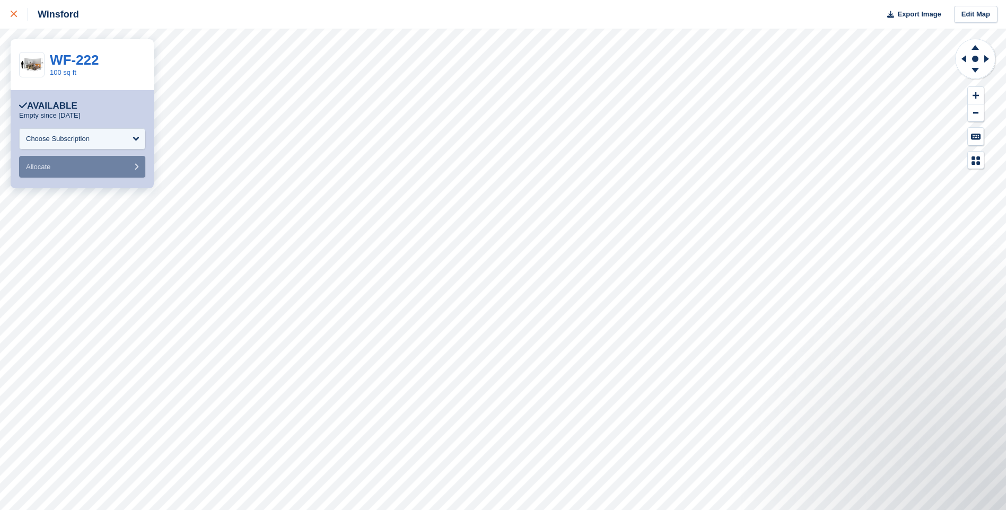
click at [15, 13] on icon at bounding box center [14, 14] width 6 height 6
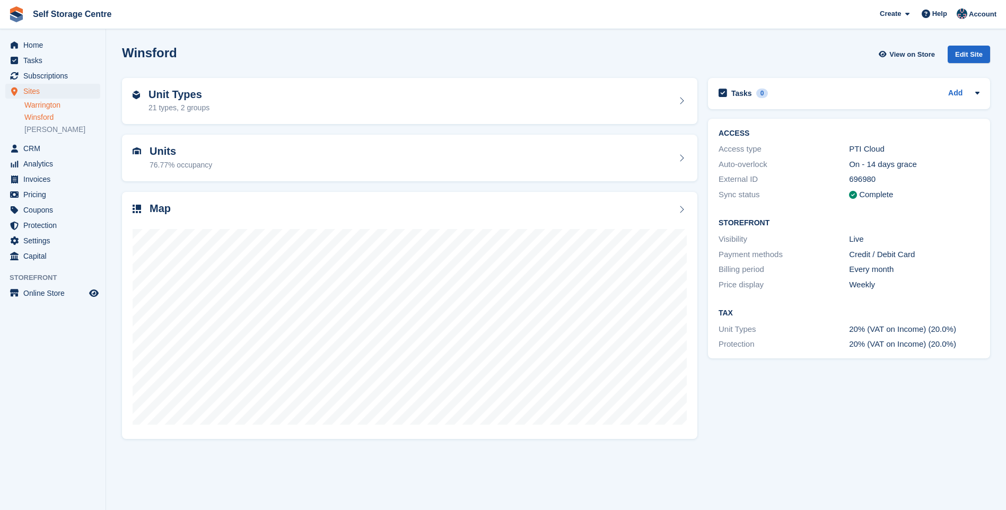
click at [46, 103] on link "Warrington" at bounding box center [62, 105] width 76 height 10
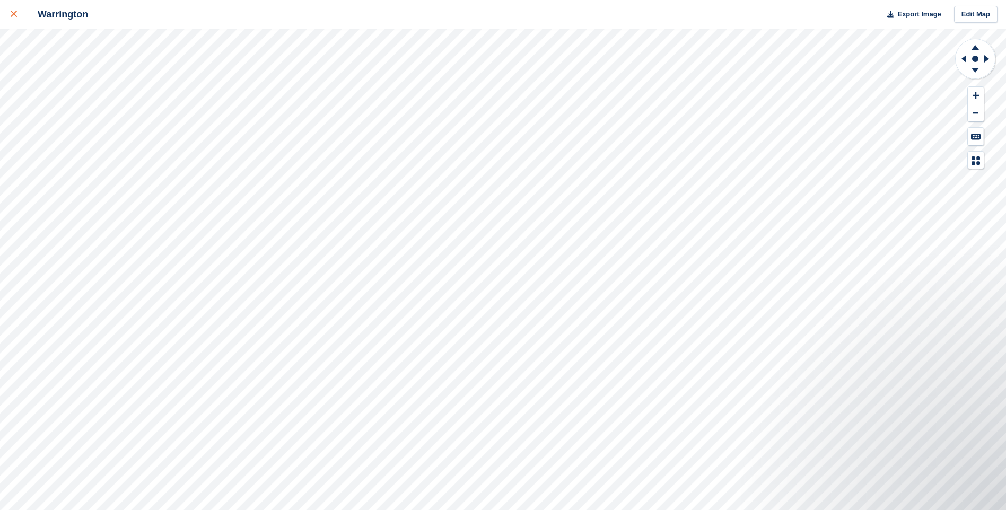
click at [15, 16] on icon at bounding box center [14, 14] width 6 height 6
click at [11, 10] on div at bounding box center [20, 14] width 18 height 13
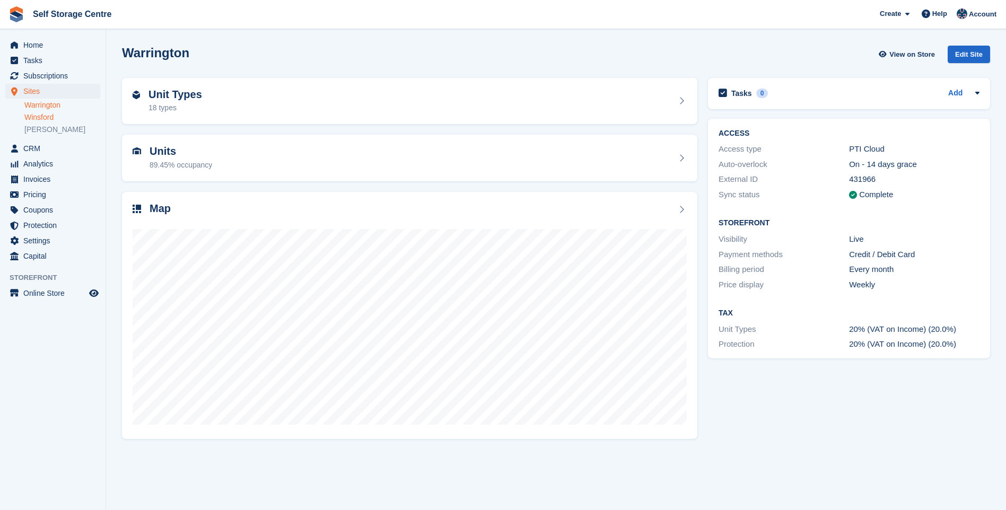
click at [45, 120] on link "Winsford" at bounding box center [62, 117] width 76 height 10
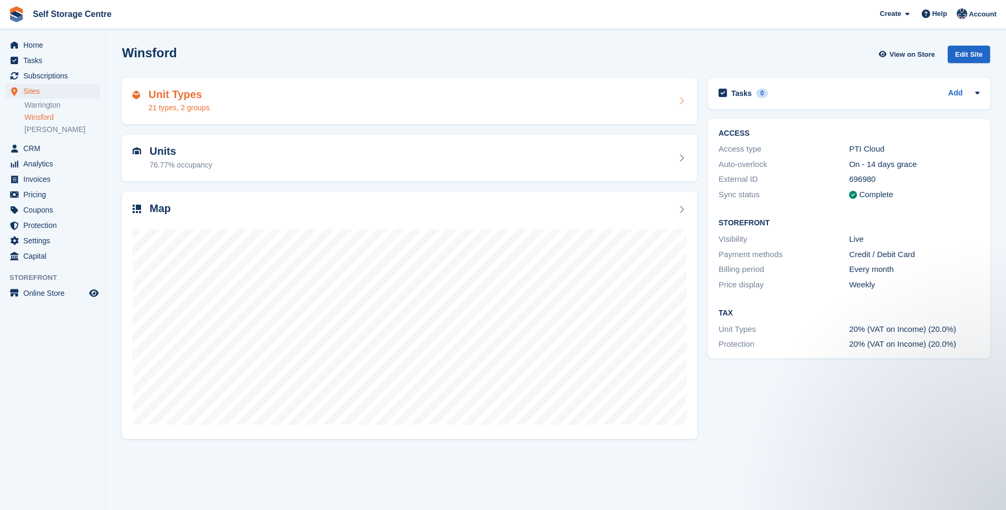
click at [251, 103] on div "Unit Types 21 types, 2 groups" at bounding box center [410, 101] width 554 height 25
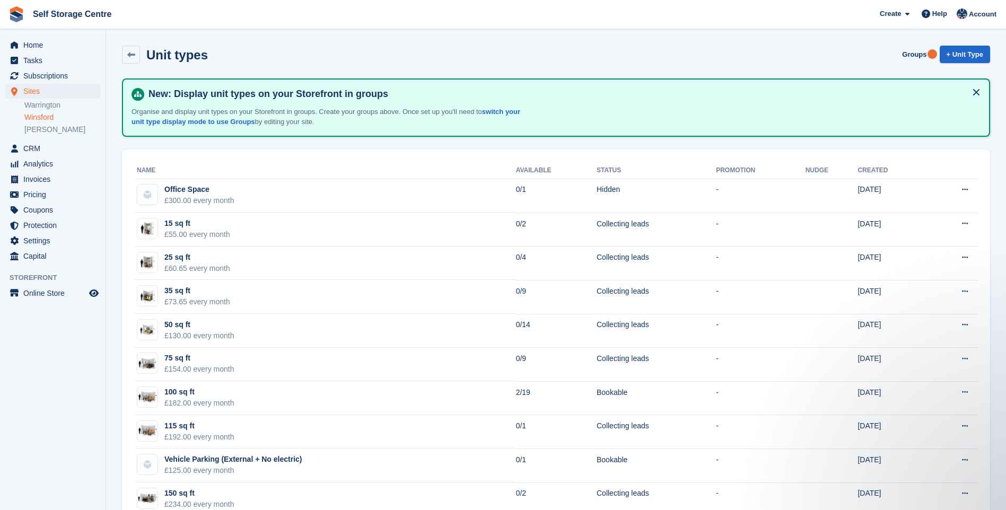
click at [45, 116] on link "Winsford" at bounding box center [62, 117] width 76 height 10
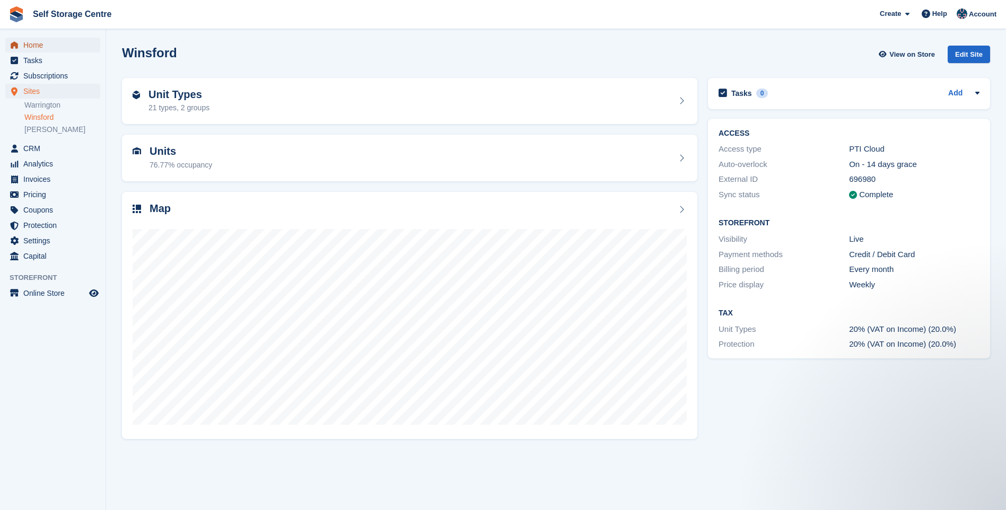
click at [25, 40] on span "Home" at bounding box center [55, 45] width 64 height 15
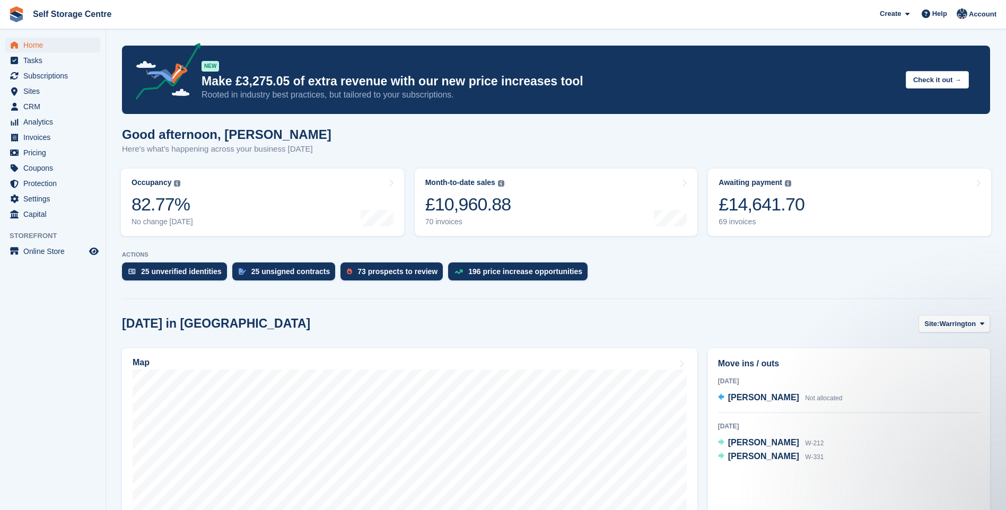
click at [833, 381] on div "Today" at bounding box center [849, 382] width 262 height 10
click at [773, 397] on span "Joanne Robinson" at bounding box center [763, 397] width 71 height 9
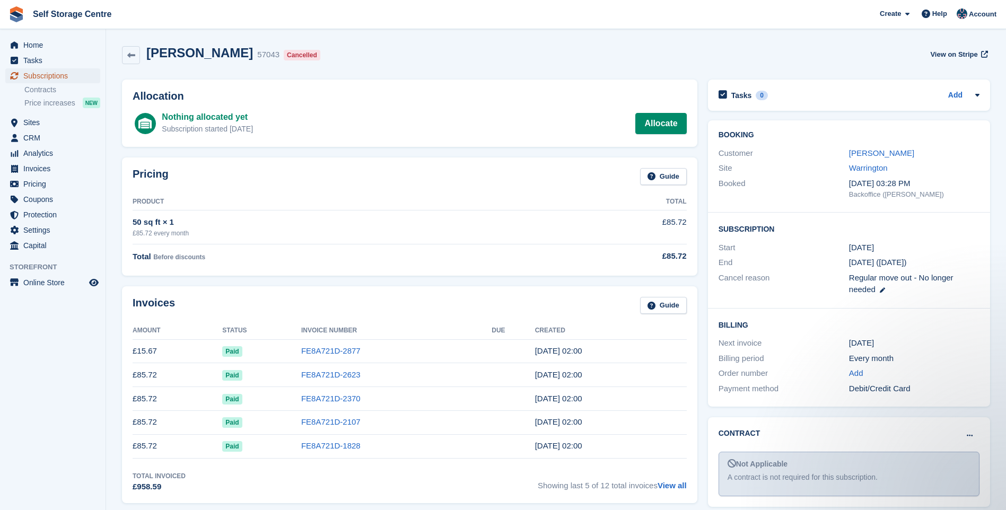
click at [46, 74] on span "Subscriptions" at bounding box center [55, 75] width 64 height 15
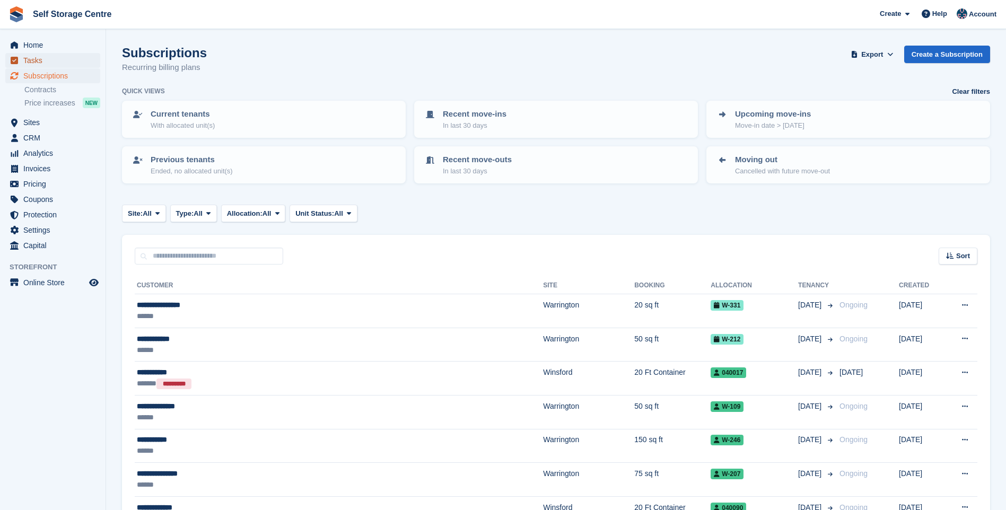
click at [36, 59] on span "Tasks" at bounding box center [55, 60] width 64 height 15
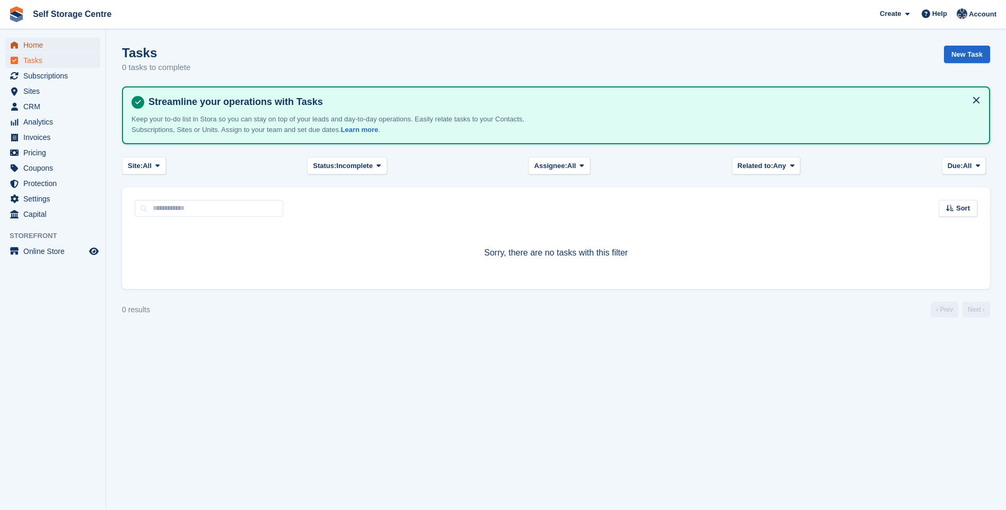
click at [44, 43] on span "Home" at bounding box center [55, 45] width 64 height 15
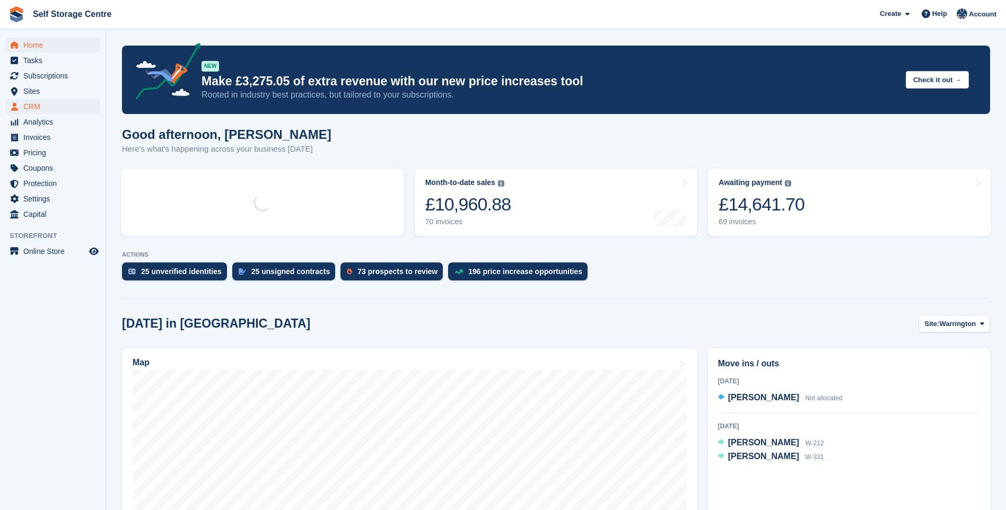
click at [38, 90] on span "Sites" at bounding box center [55, 91] width 64 height 15
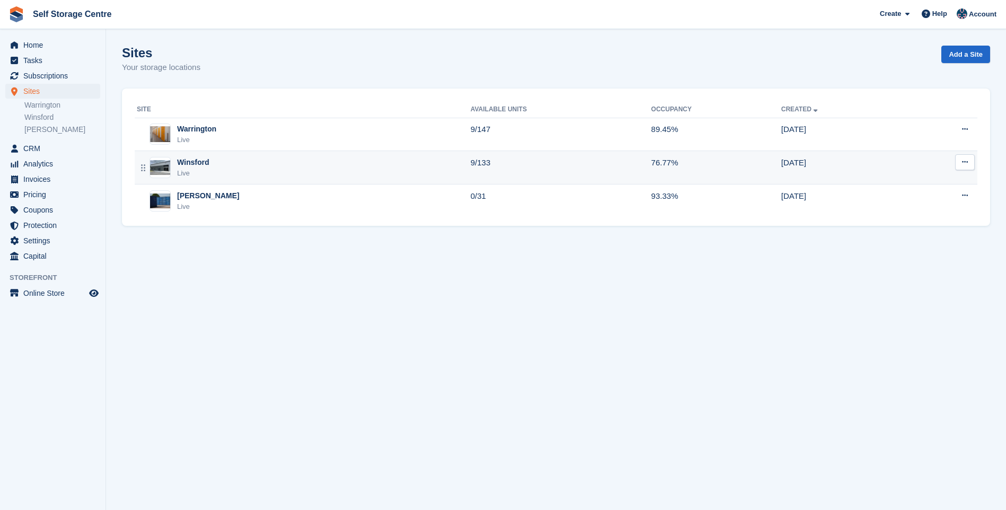
click at [248, 170] on div "Winsford Live" at bounding box center [304, 168] width 334 height 22
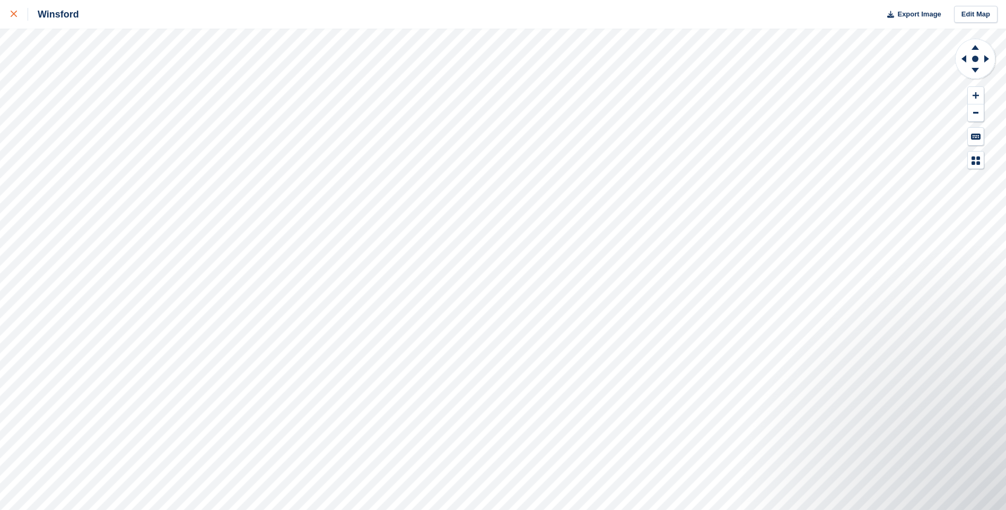
click at [18, 14] on div at bounding box center [20, 14] width 18 height 13
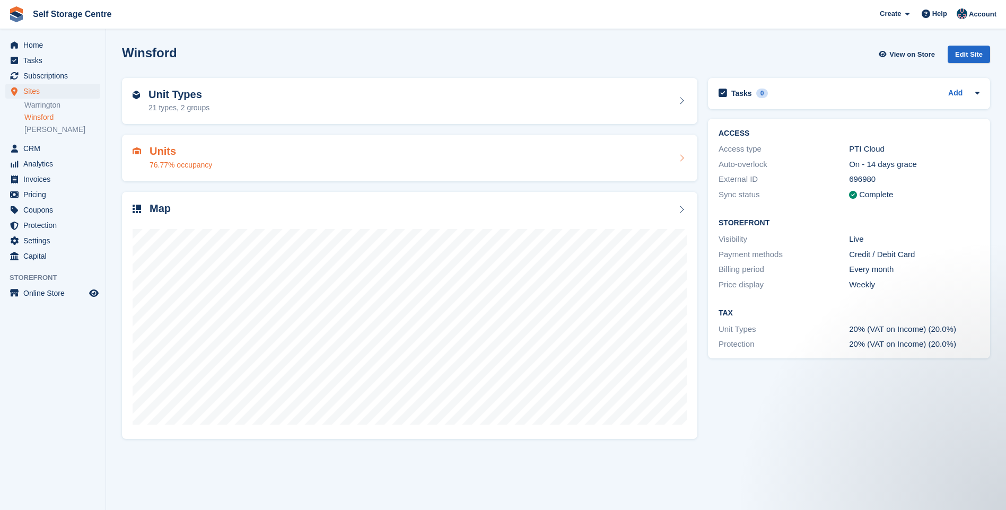
click at [265, 160] on div "Units 76.77% occupancy" at bounding box center [410, 157] width 554 height 25
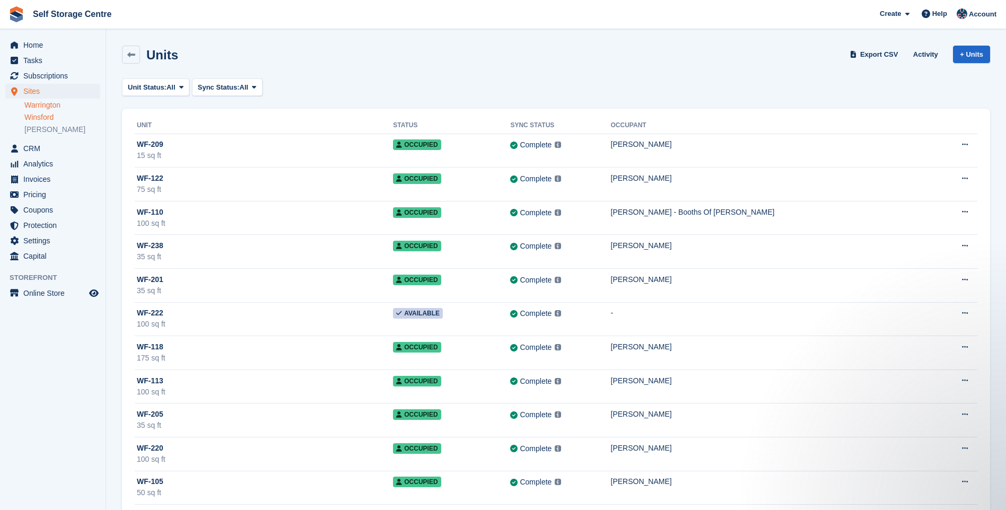
click at [58, 107] on link "Warrington" at bounding box center [62, 105] width 76 height 10
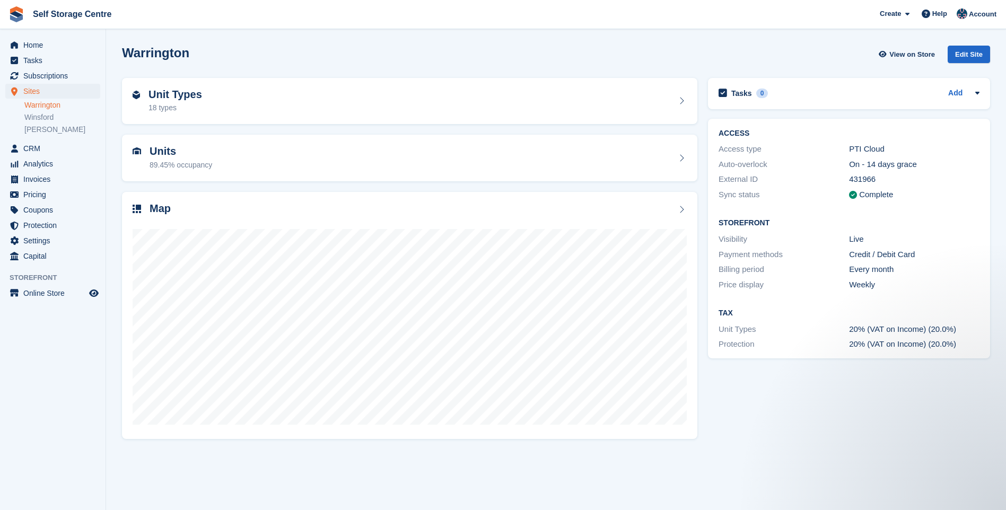
click at [49, 105] on link "Warrington" at bounding box center [62, 105] width 76 height 10
click at [45, 119] on link "Winsford" at bounding box center [62, 117] width 76 height 10
click at [38, 46] on span "Home" at bounding box center [55, 45] width 64 height 15
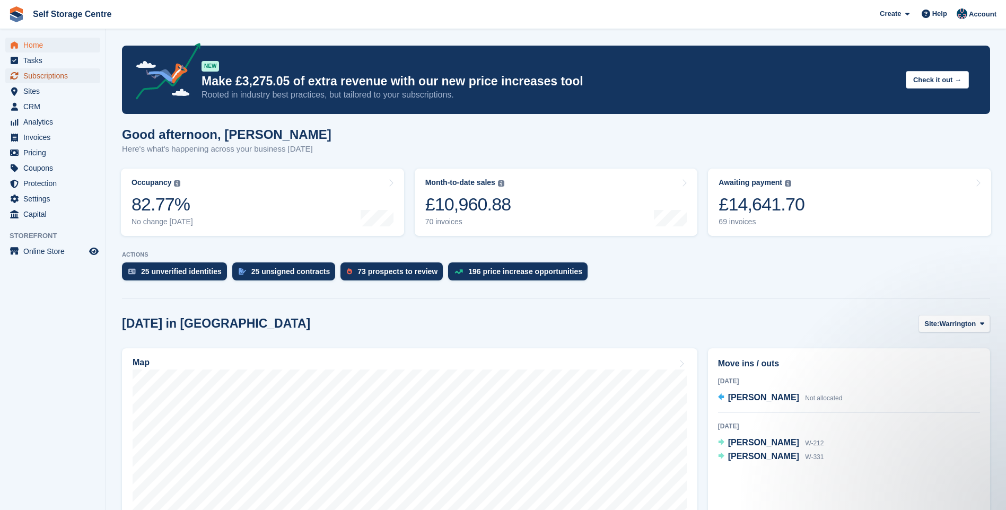
click at [56, 82] on span "Subscriptions" at bounding box center [55, 75] width 64 height 15
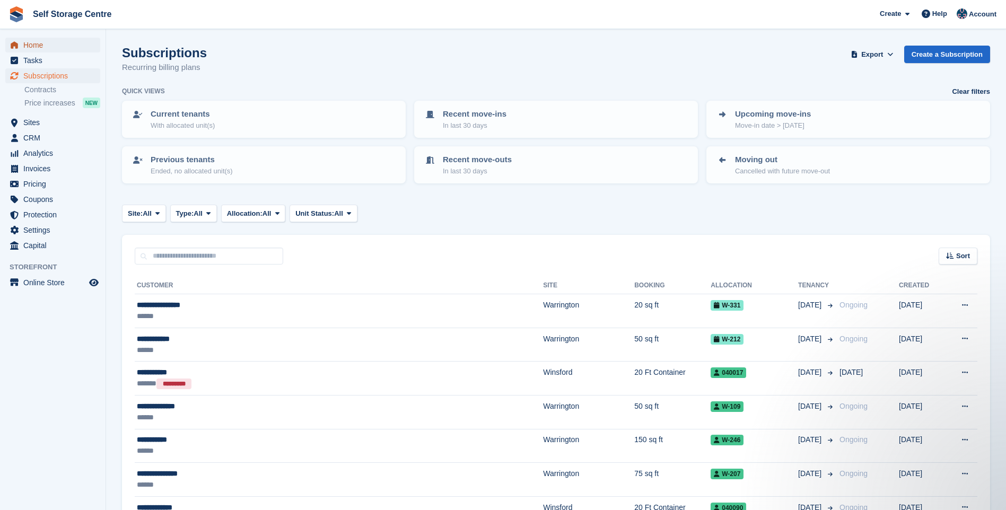
click at [42, 46] on span "Home" at bounding box center [55, 45] width 64 height 15
